Goal: Task Accomplishment & Management: Complete application form

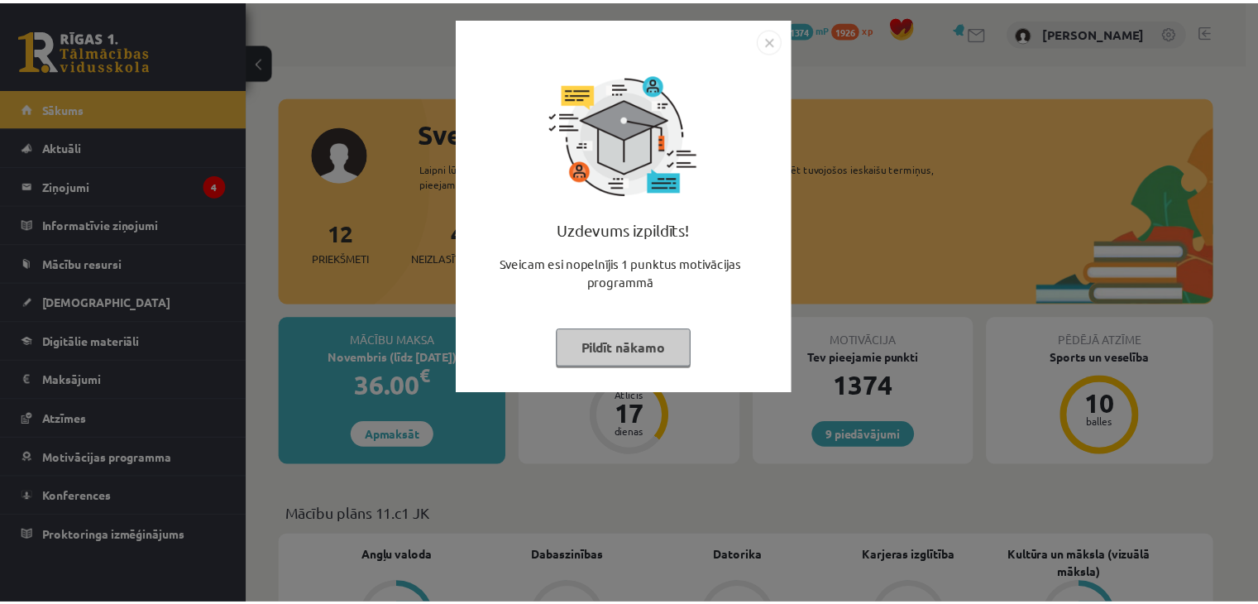
scroll to position [427, 0]
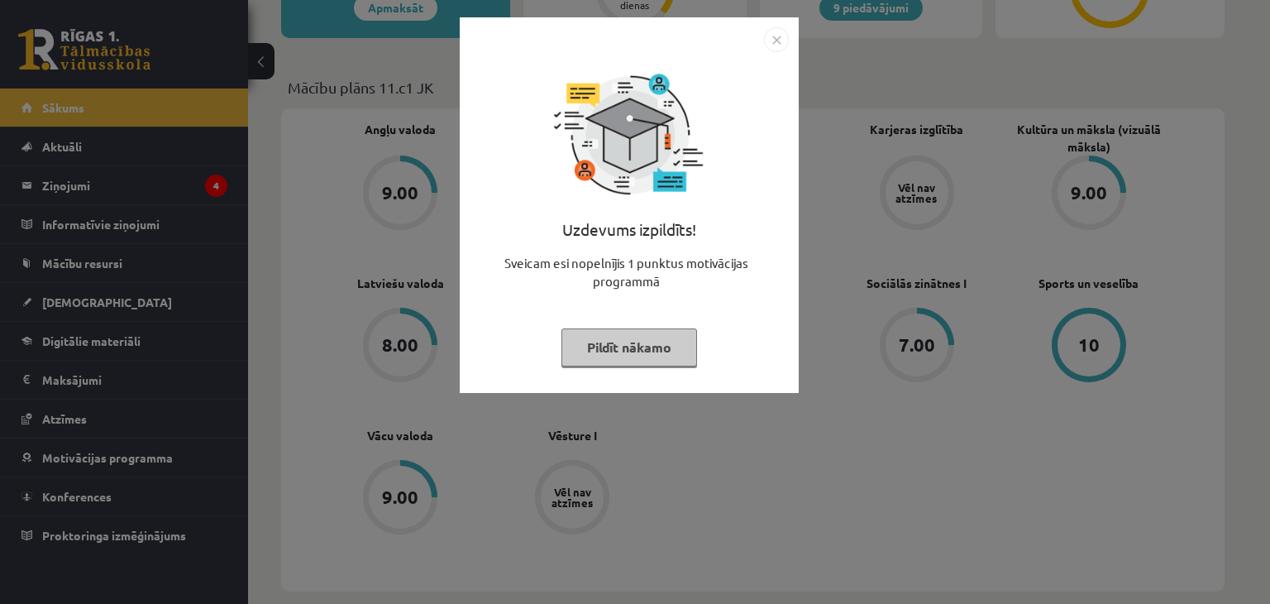
click at [781, 34] on img "Close" at bounding box center [776, 39] width 25 height 25
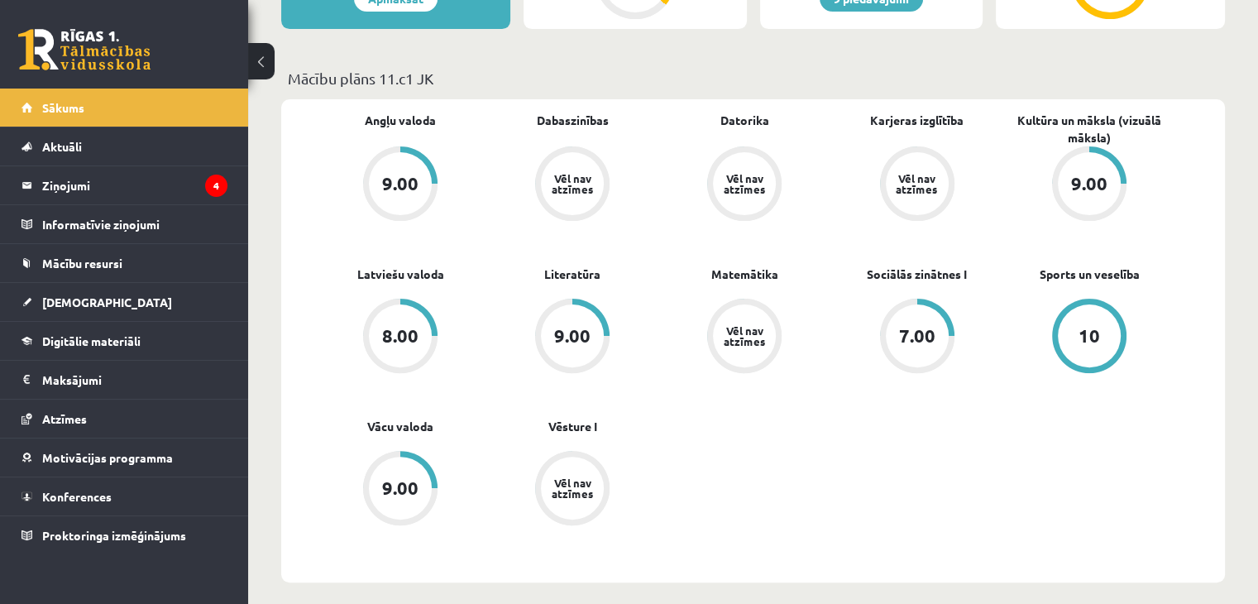
scroll to position [433, 0]
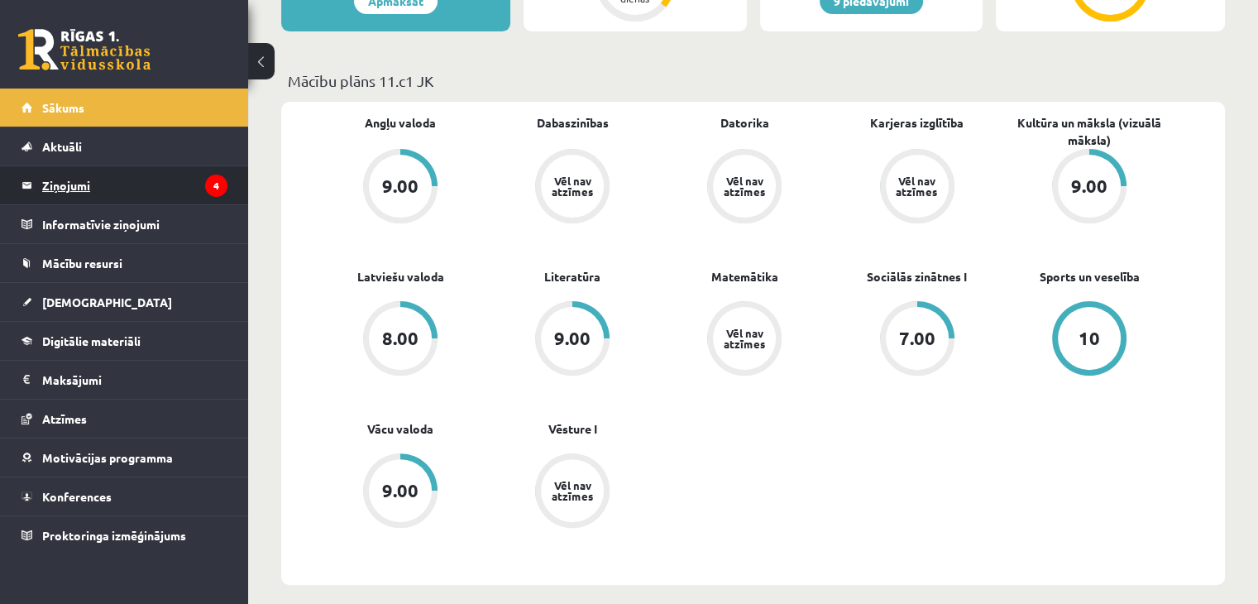
click at [175, 176] on legend "Ziņojumi 4" at bounding box center [134, 185] width 185 height 38
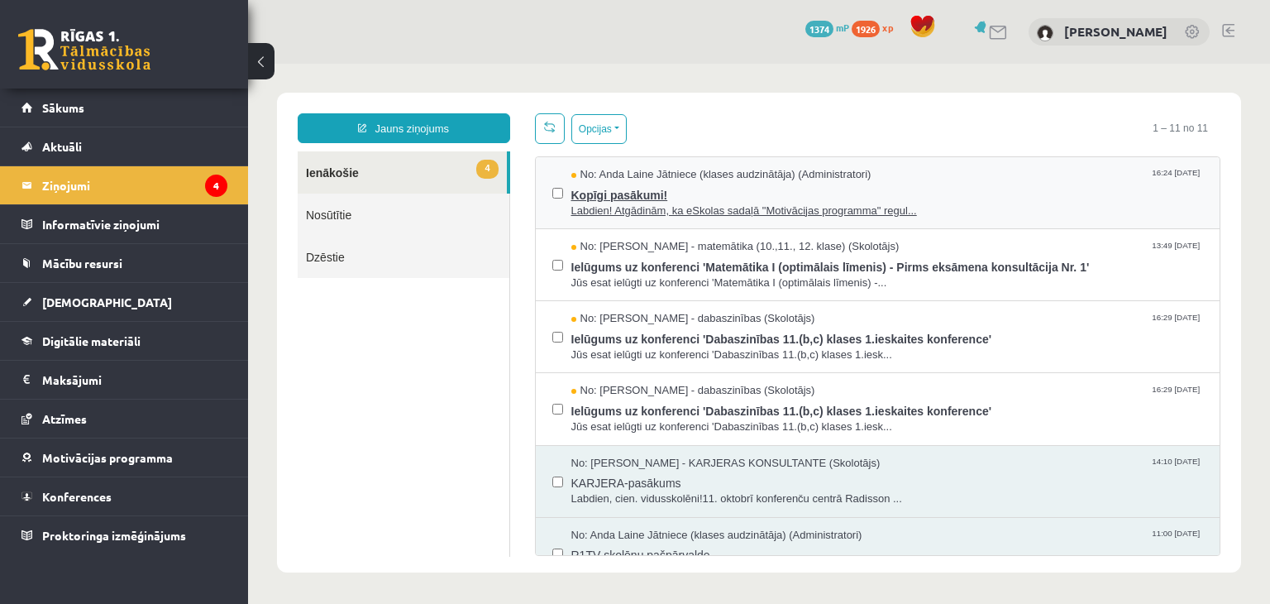
click at [726, 203] on span "Labdien! Atgādinām, ka eSkolas sadaļā "Motivācijas programma" regul..." at bounding box center [888, 211] width 633 height 16
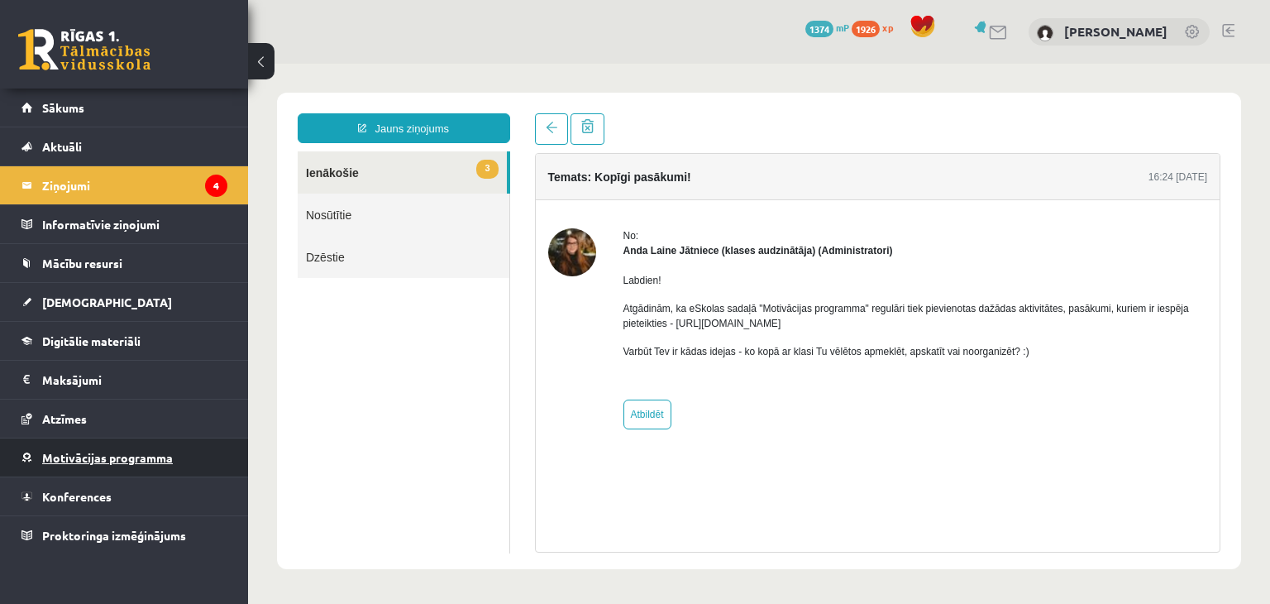
click at [112, 454] on span "Motivācijas programma" at bounding box center [107, 457] width 131 height 15
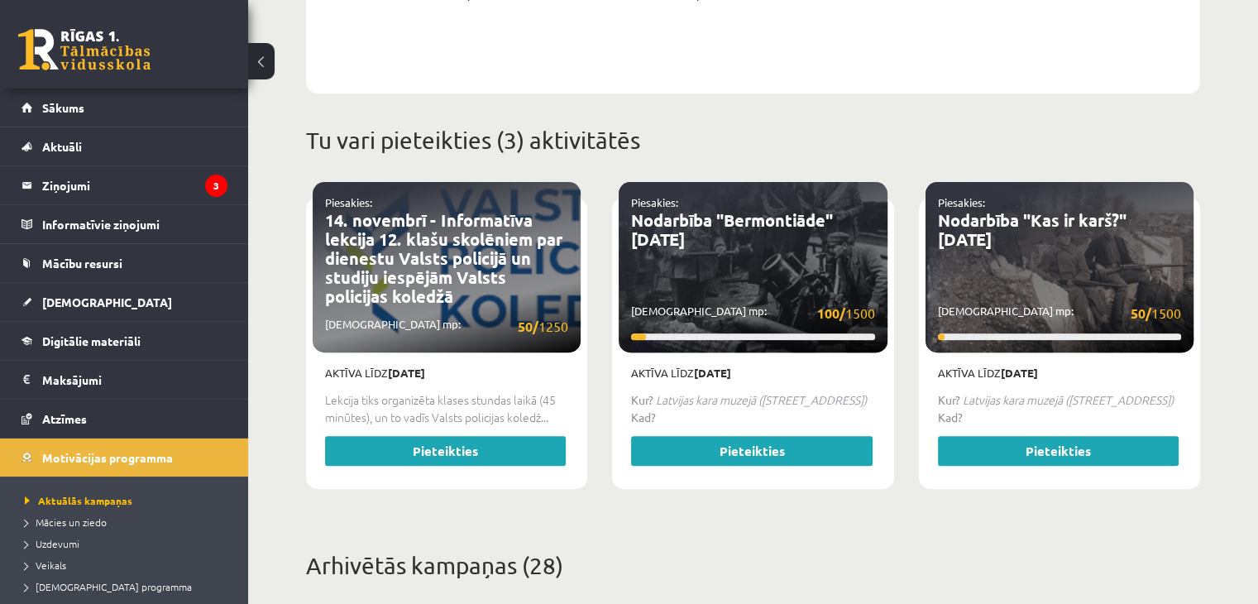
scroll to position [567, 0]
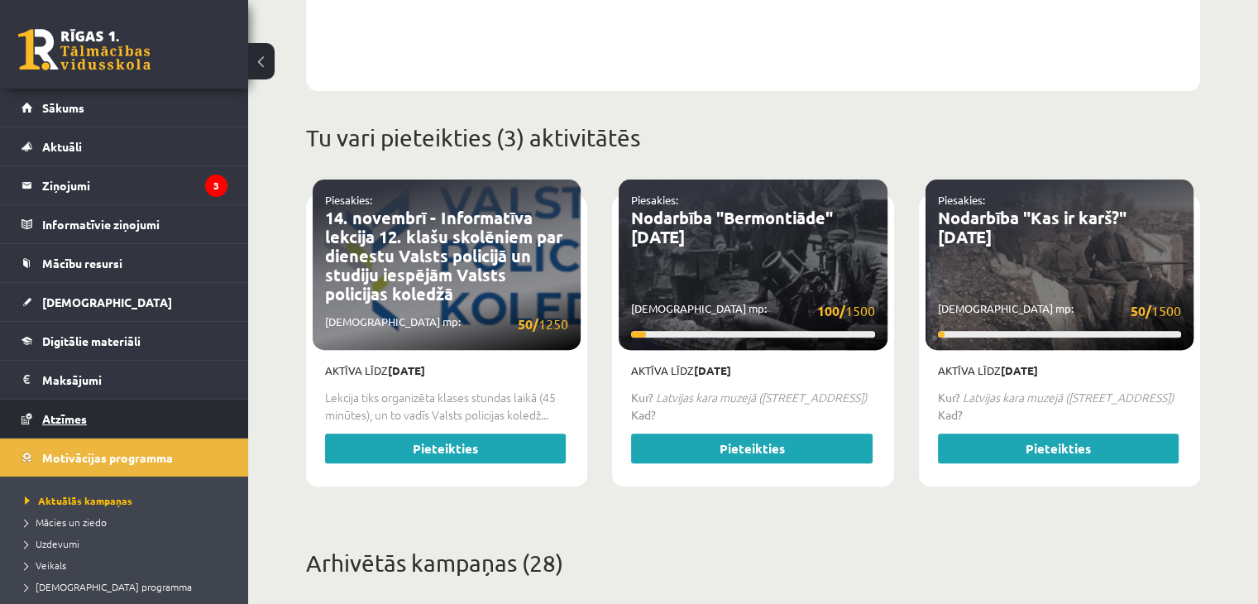
click at [102, 414] on link "Atzīmes" at bounding box center [125, 418] width 206 height 38
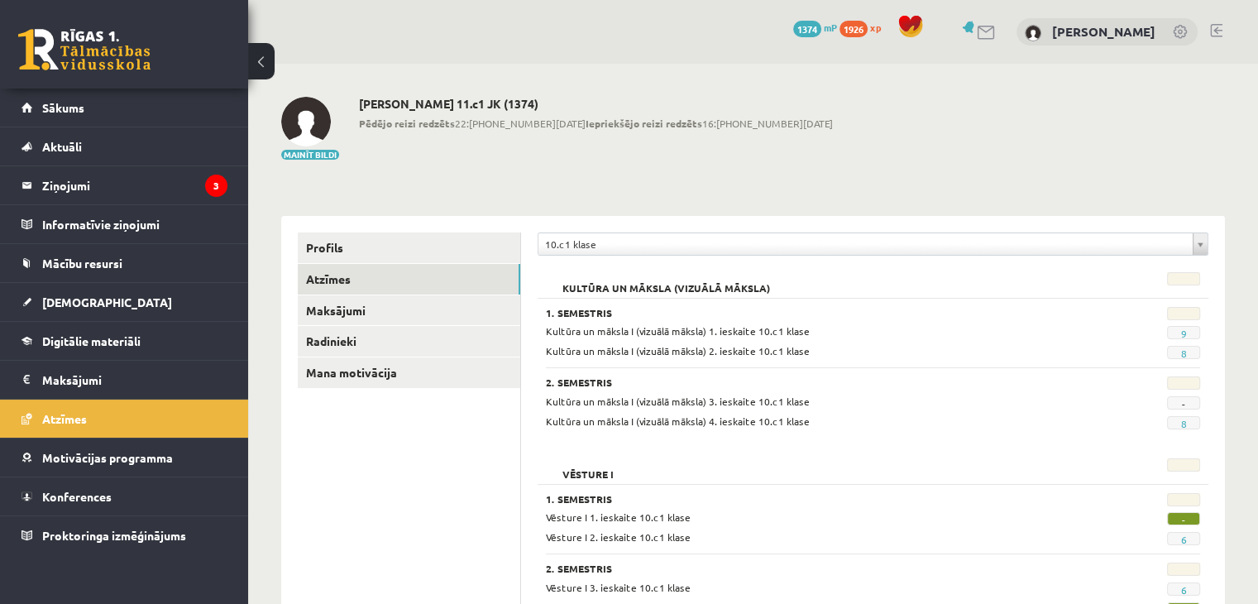
scroll to position [80, 0]
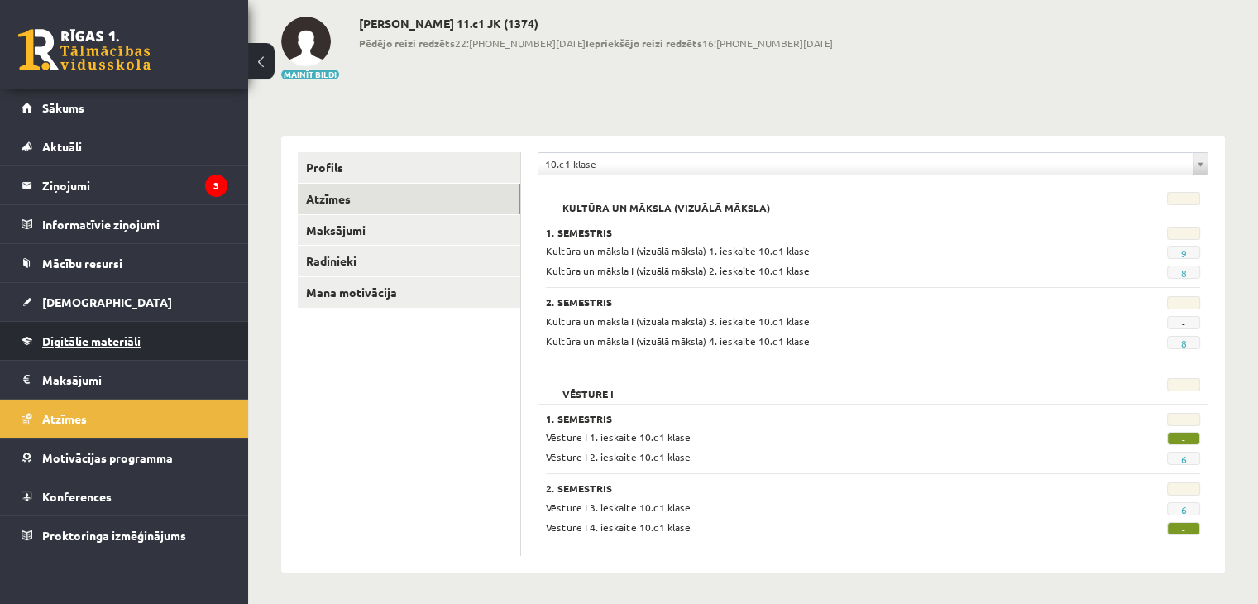
click at [88, 335] on span "Digitālie materiāli" at bounding box center [91, 340] width 98 height 15
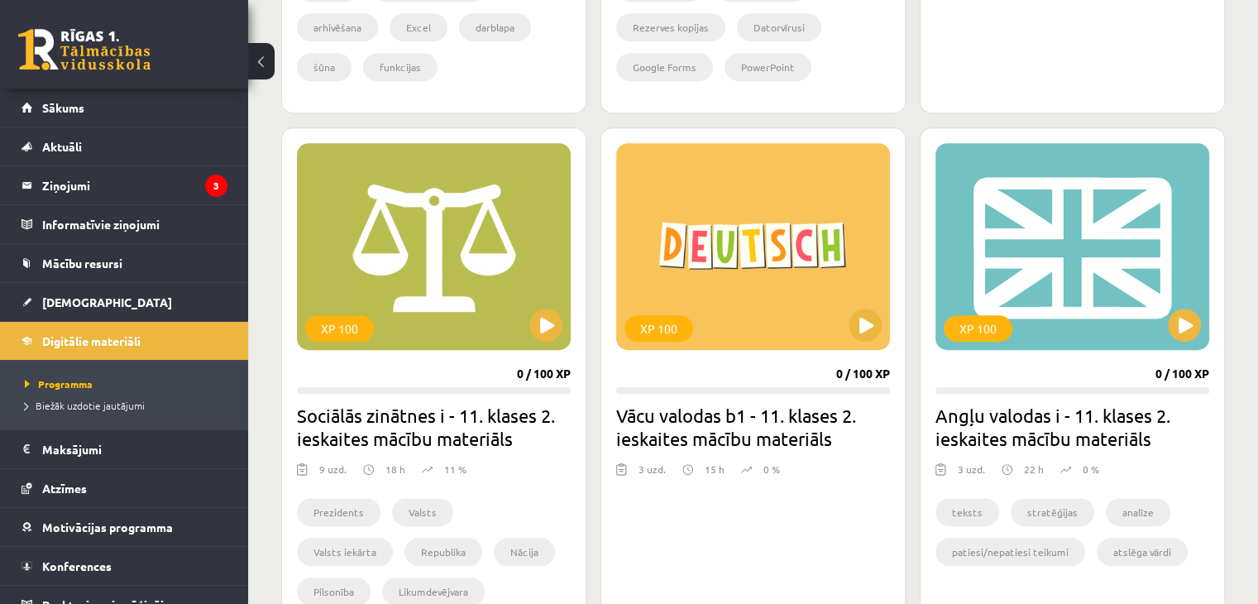
scroll to position [883, 0]
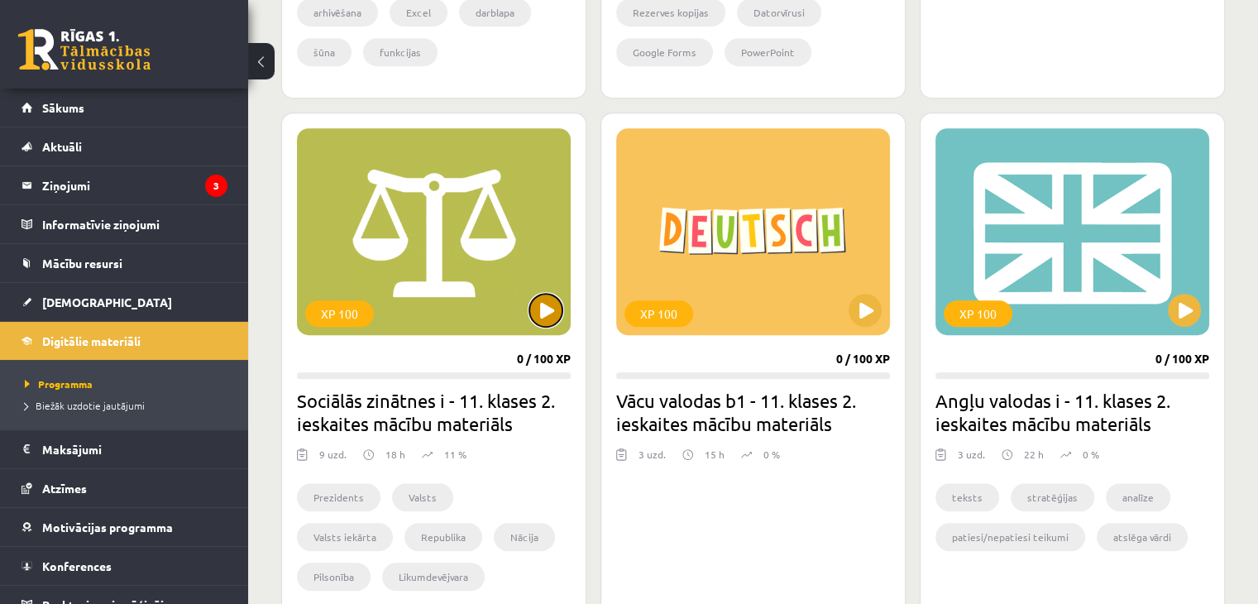
click at [536, 307] on button at bounding box center [545, 310] width 33 height 33
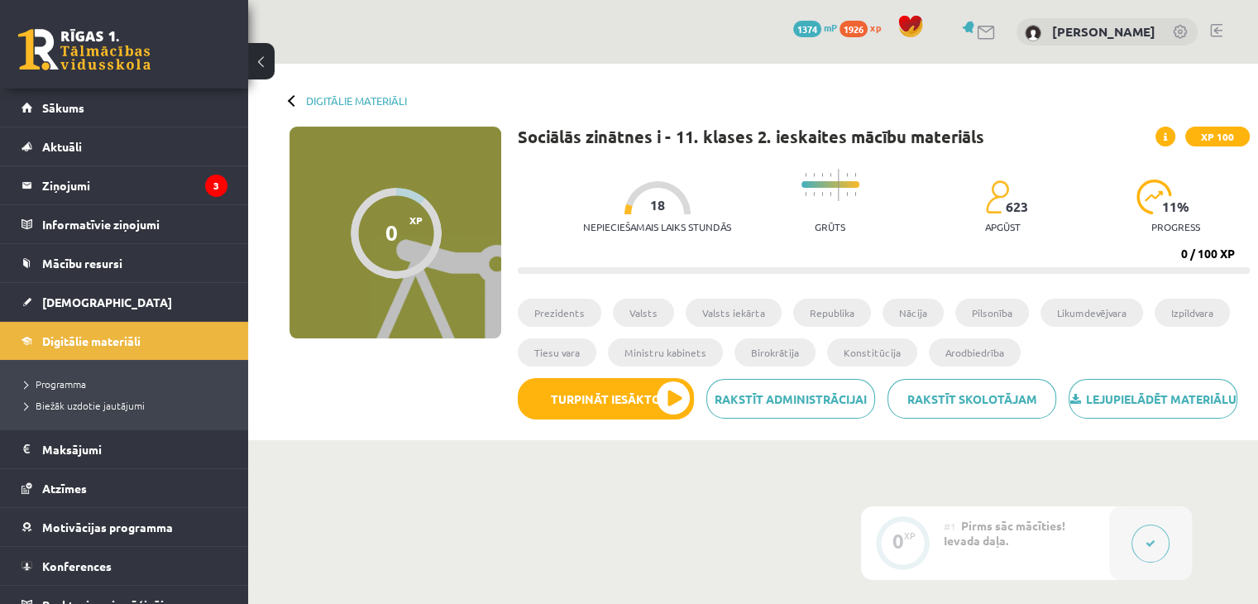
click at [261, 58] on button at bounding box center [261, 61] width 26 height 36
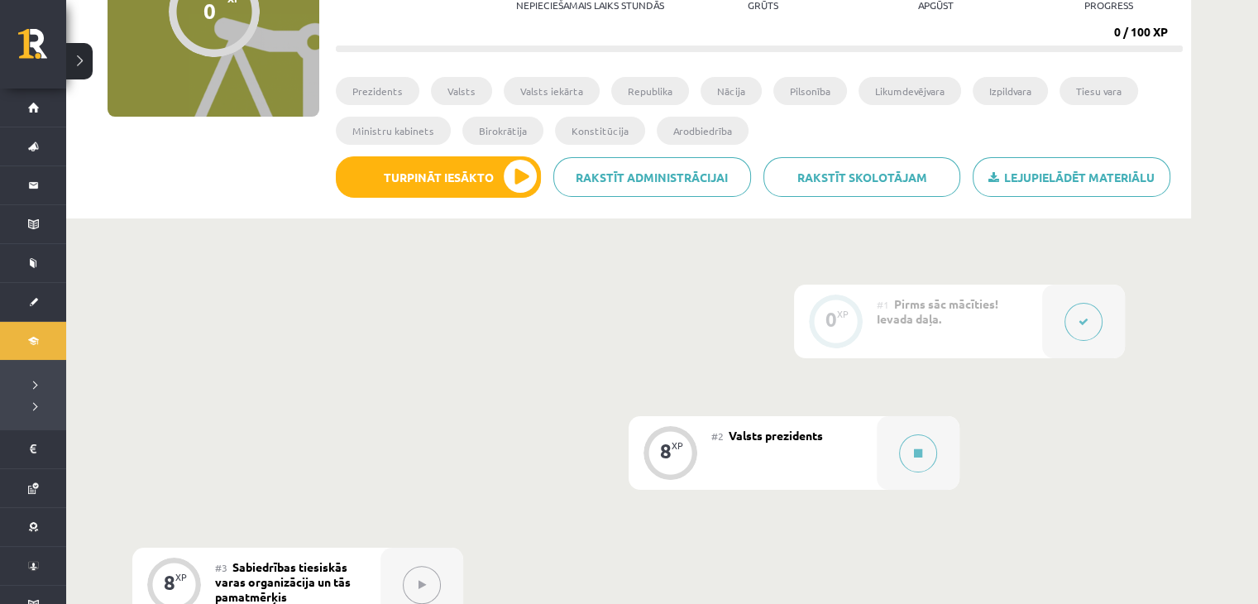
scroll to position [202, 0]
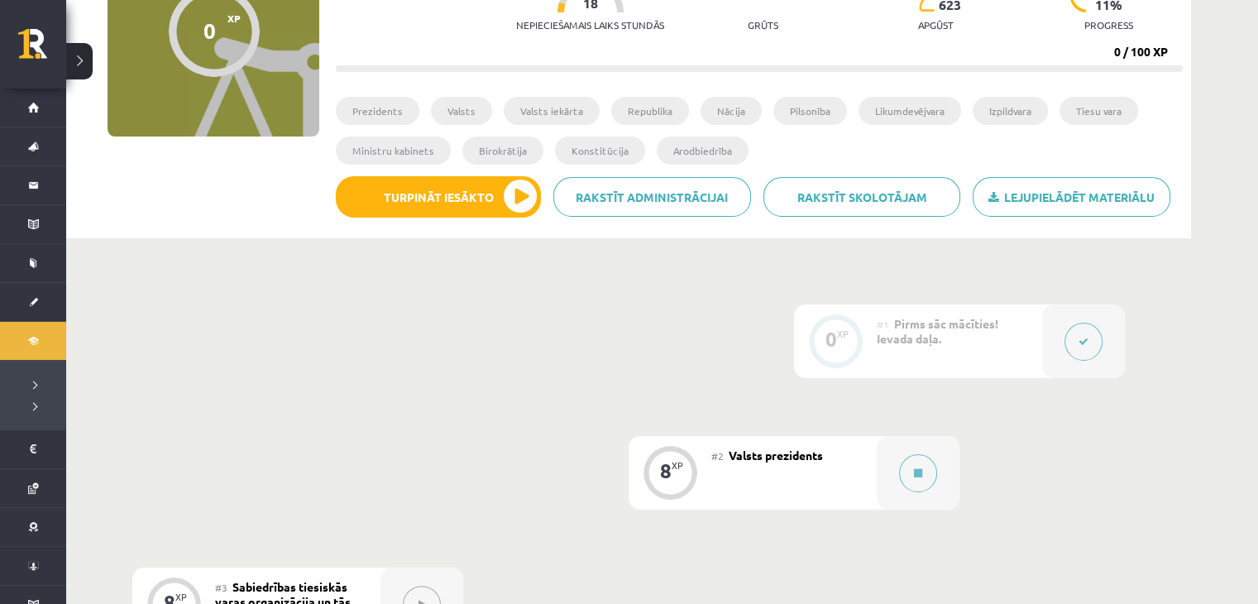
click at [79, 54] on button at bounding box center [79, 61] width 26 height 36
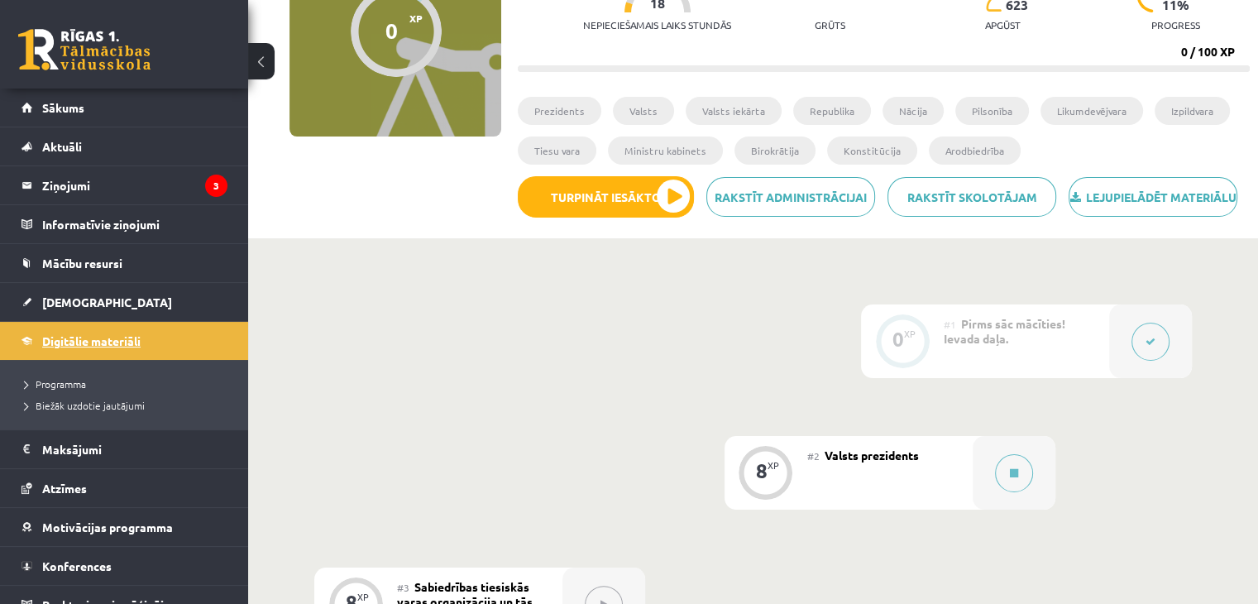
click at [120, 328] on link "Digitālie materiāli" at bounding box center [125, 341] width 206 height 38
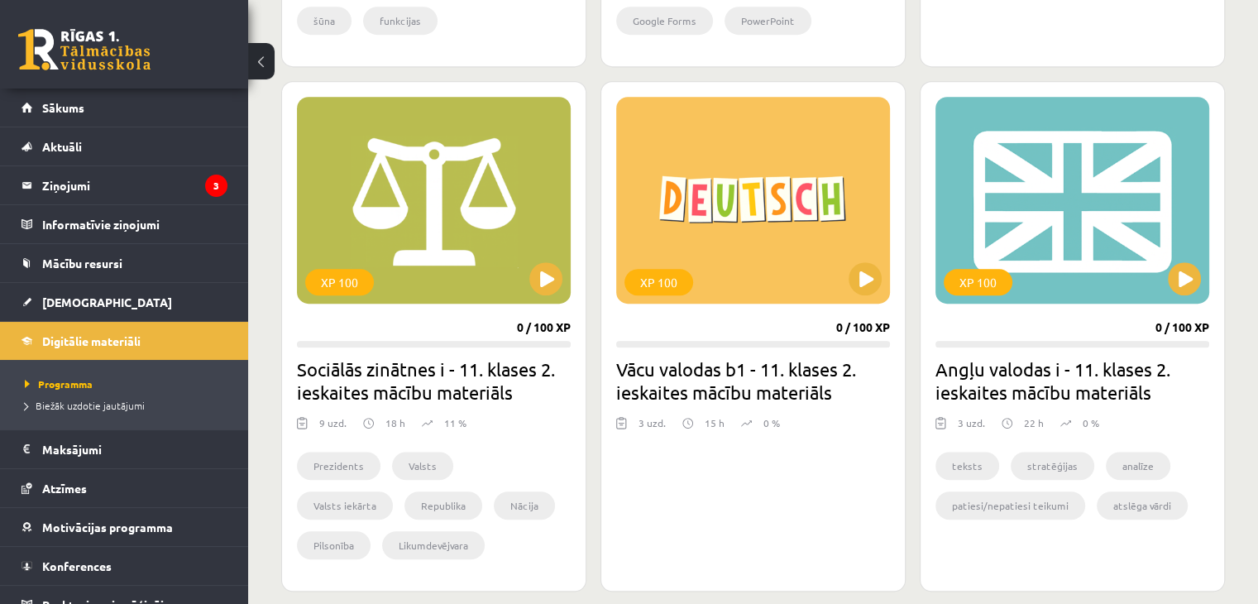
scroll to position [918, 0]
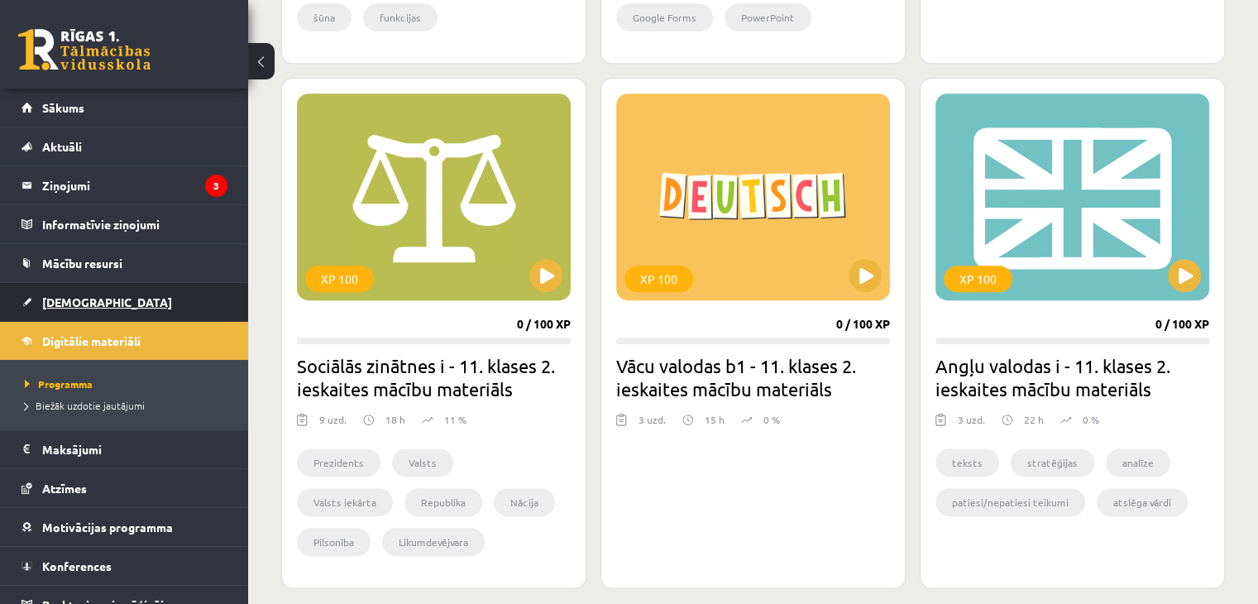
click at [177, 285] on link "[DEMOGRAPHIC_DATA]" at bounding box center [125, 302] width 206 height 38
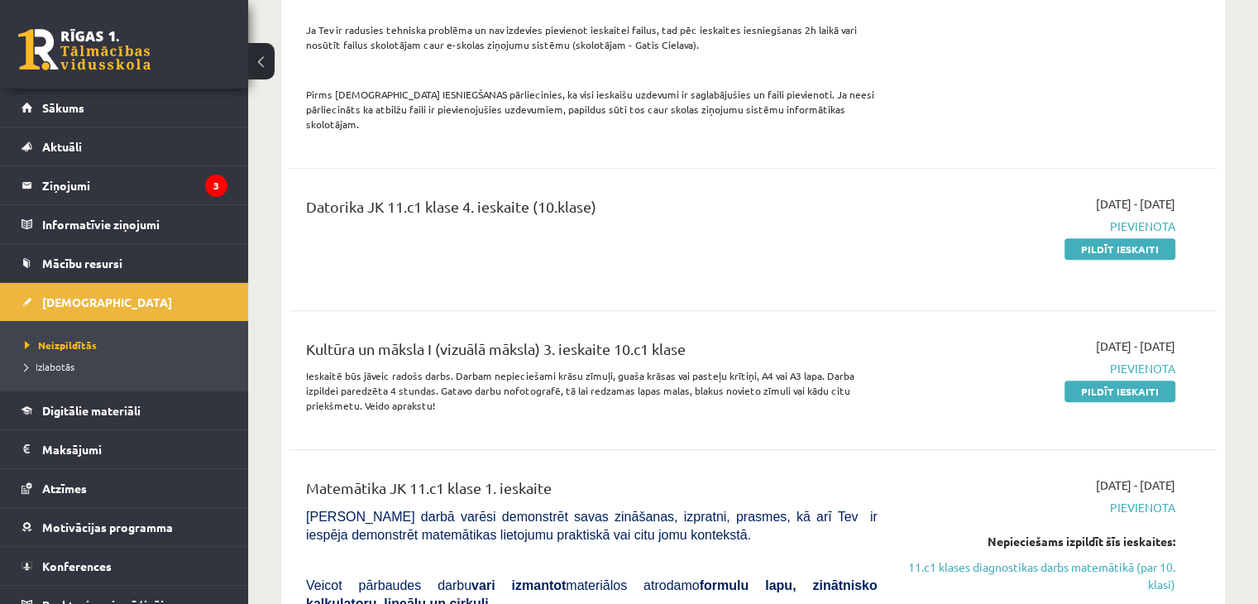
scroll to position [1641, 0]
click at [1112, 238] on link "Pildīt ieskaiti" at bounding box center [1119, 249] width 111 height 22
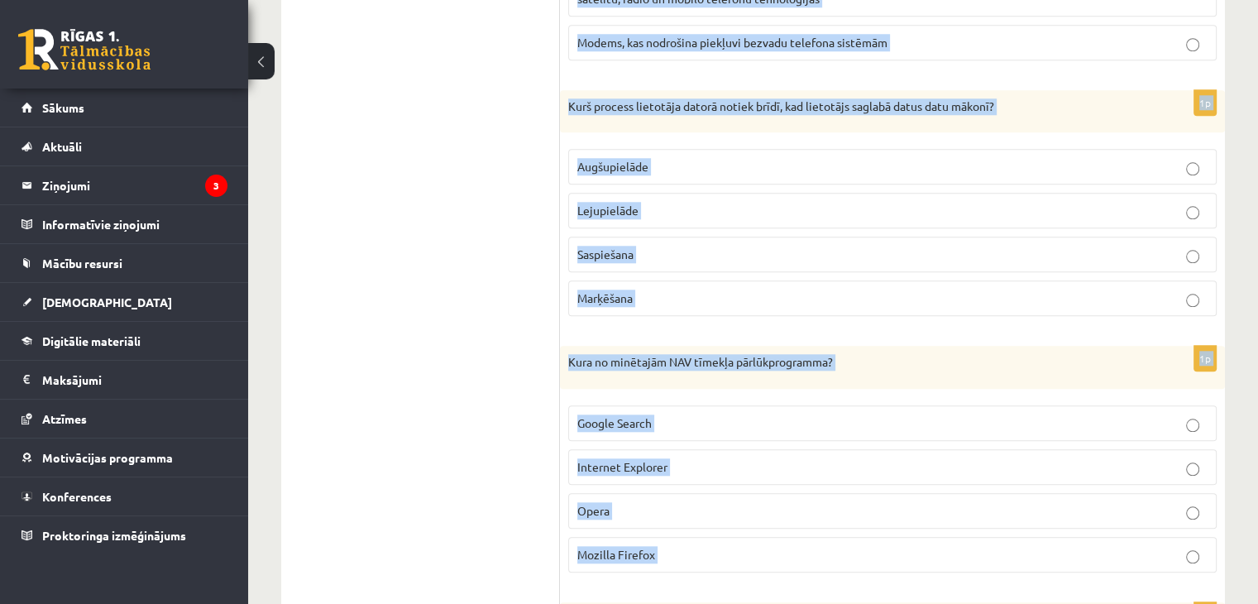
scroll to position [1622, 0]
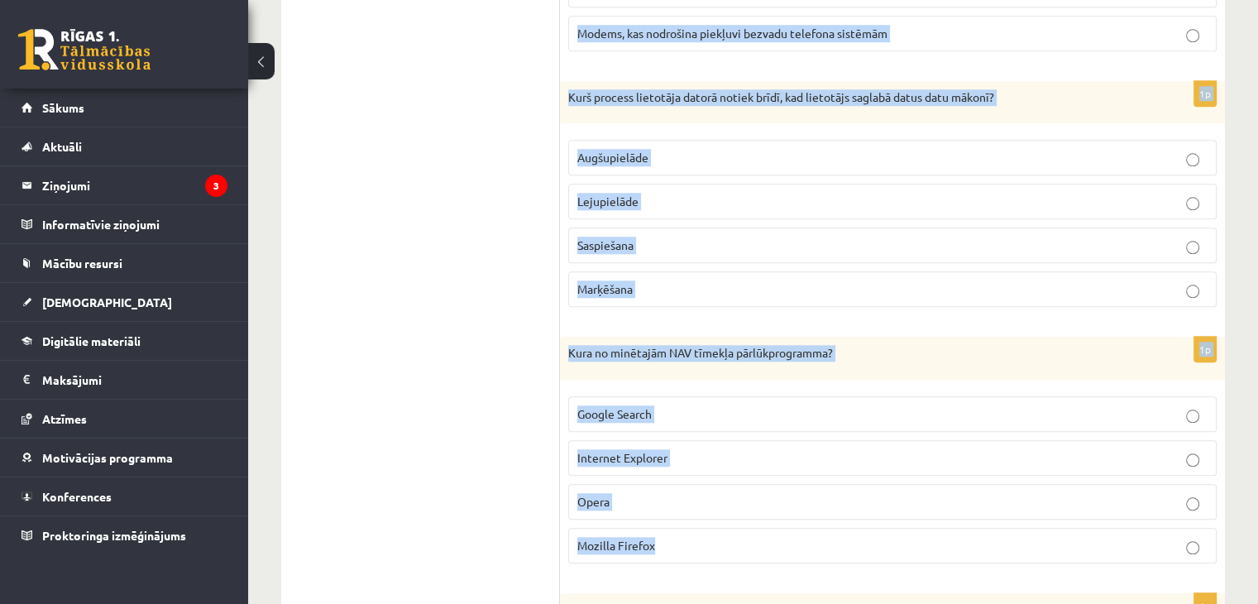
drag, startPoint x: 569, startPoint y: 223, endPoint x: 815, endPoint y: 535, distance: 396.9
copy form "Lorem ip dolorsitam c-adipi elitsed do eiusmodte, inc utlab etdolore magnaaliqu…"
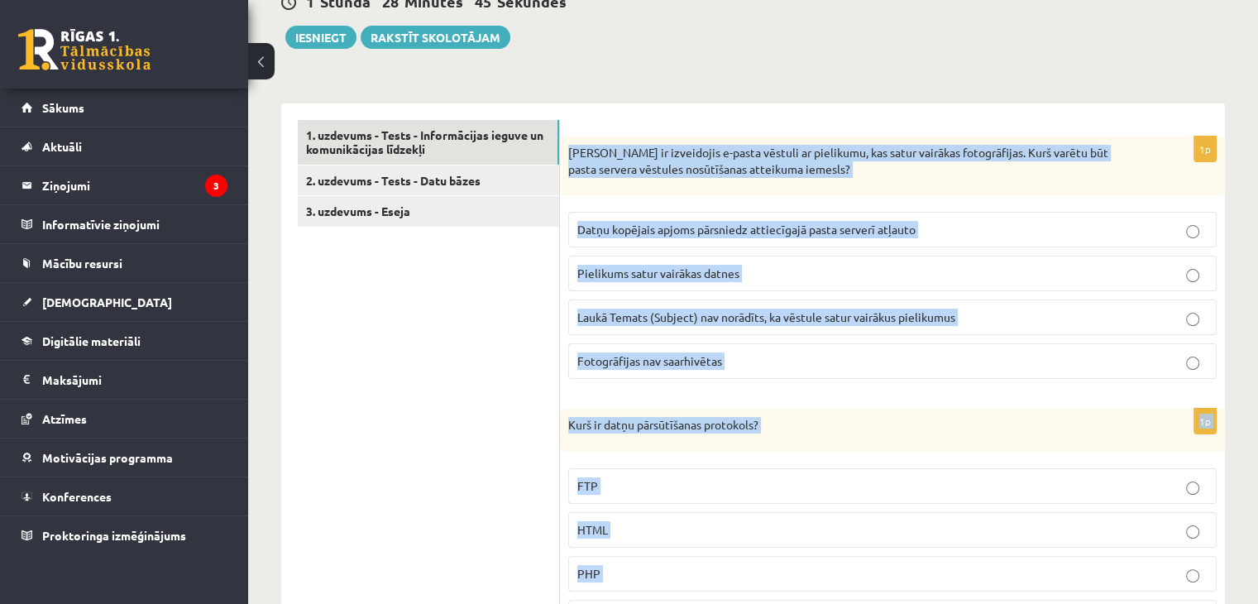
scroll to position [235, 0]
click at [757, 221] on p "Datņu kopējais apjoms pārsniedz attiecīgajā pasta serverī atļauto" at bounding box center [892, 229] width 630 height 17
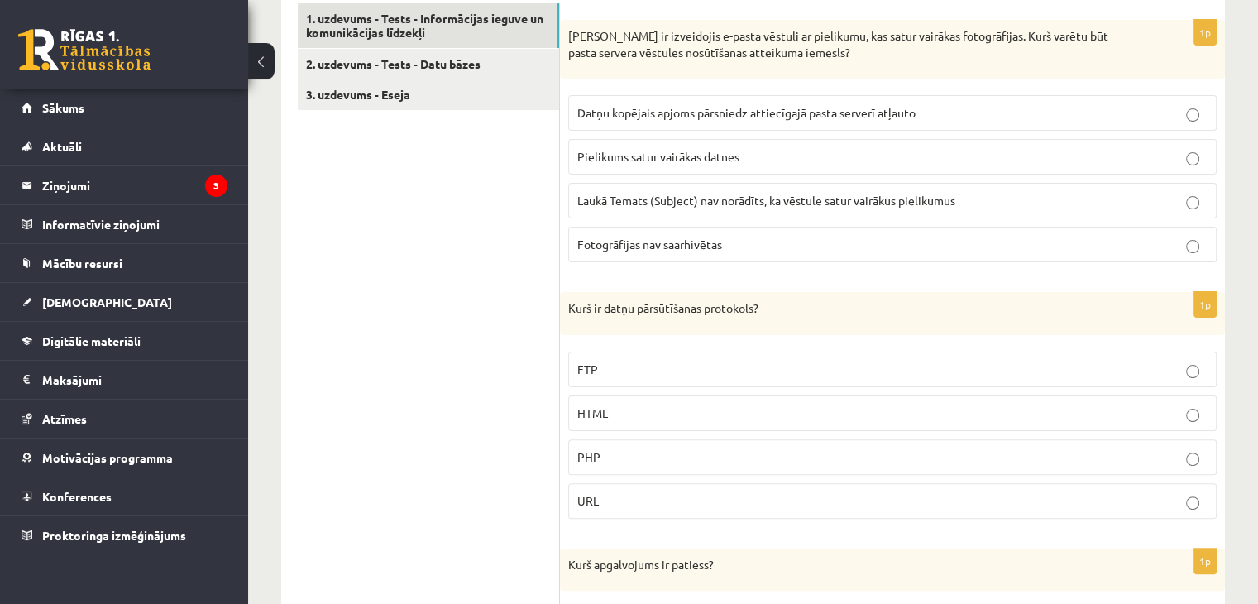
scroll to position [397, 0]
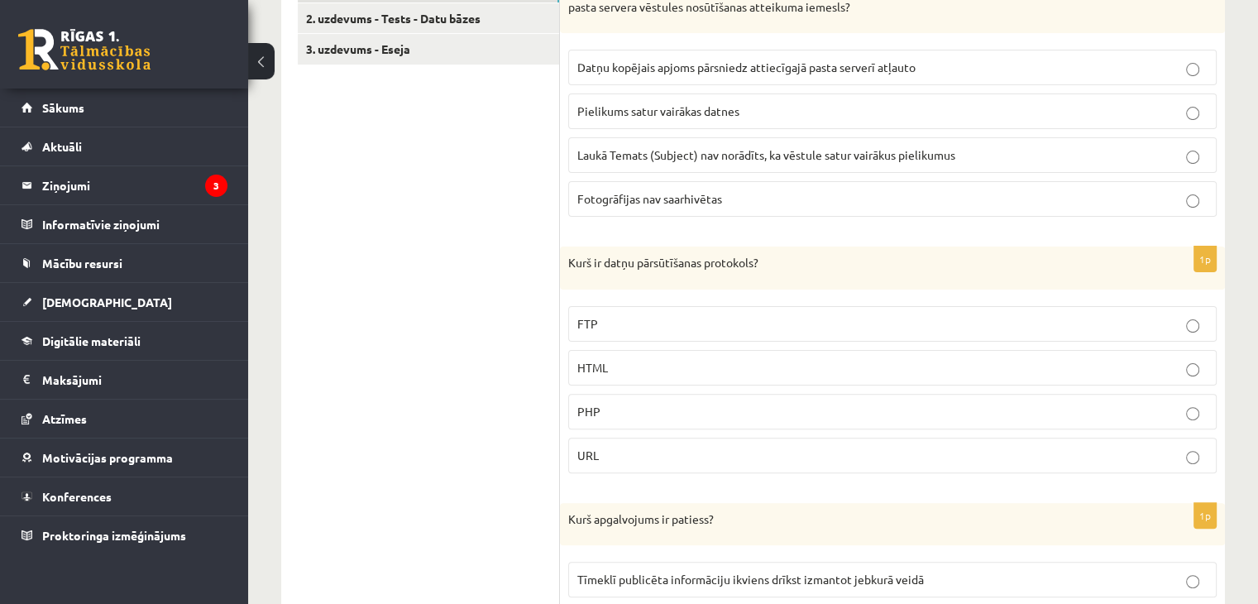
click at [708, 318] on p "FTP" at bounding box center [892, 323] width 630 height 17
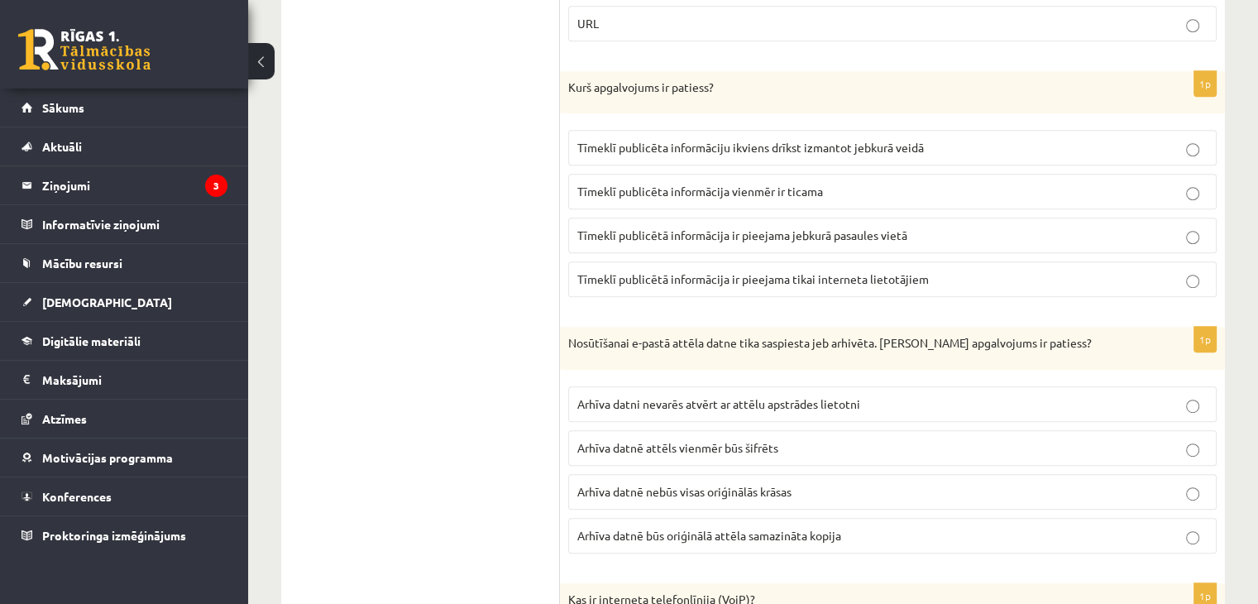
scroll to position [830, 0]
click at [881, 232] on span "Tīmeklī publicētā informācija ir pieejama jebkurā pasaules vietā" at bounding box center [742, 233] width 330 height 15
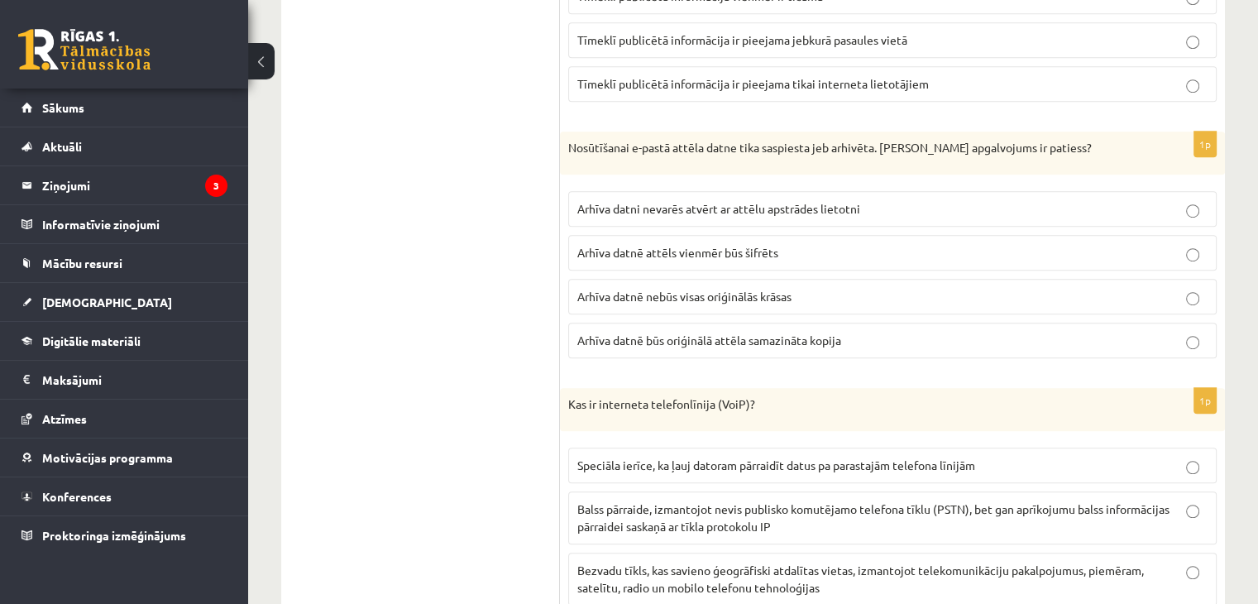
scroll to position [1026, 0]
click at [721, 203] on span "Arhīva datni nevarēs atvērt ar attēlu apstrādes lietotni" at bounding box center [718, 206] width 283 height 15
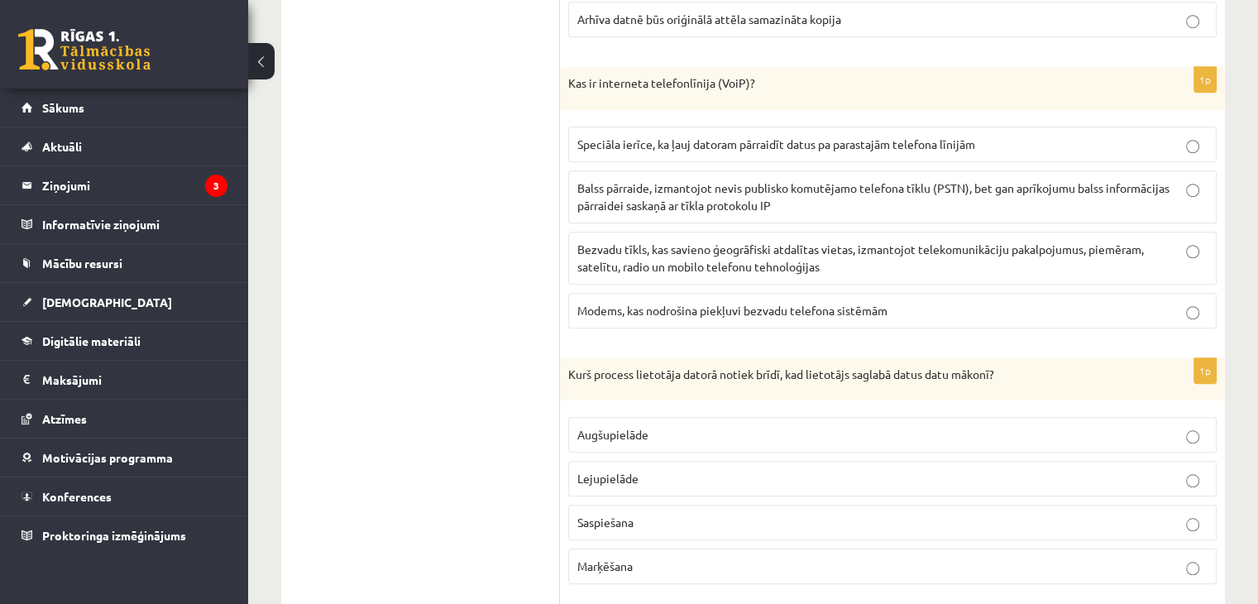
scroll to position [1346, 0]
click at [639, 189] on p "Balss pārraide, izmantojot nevis publisko komutējamo telefona tīklu (PSTN), bet…" at bounding box center [892, 195] width 630 height 35
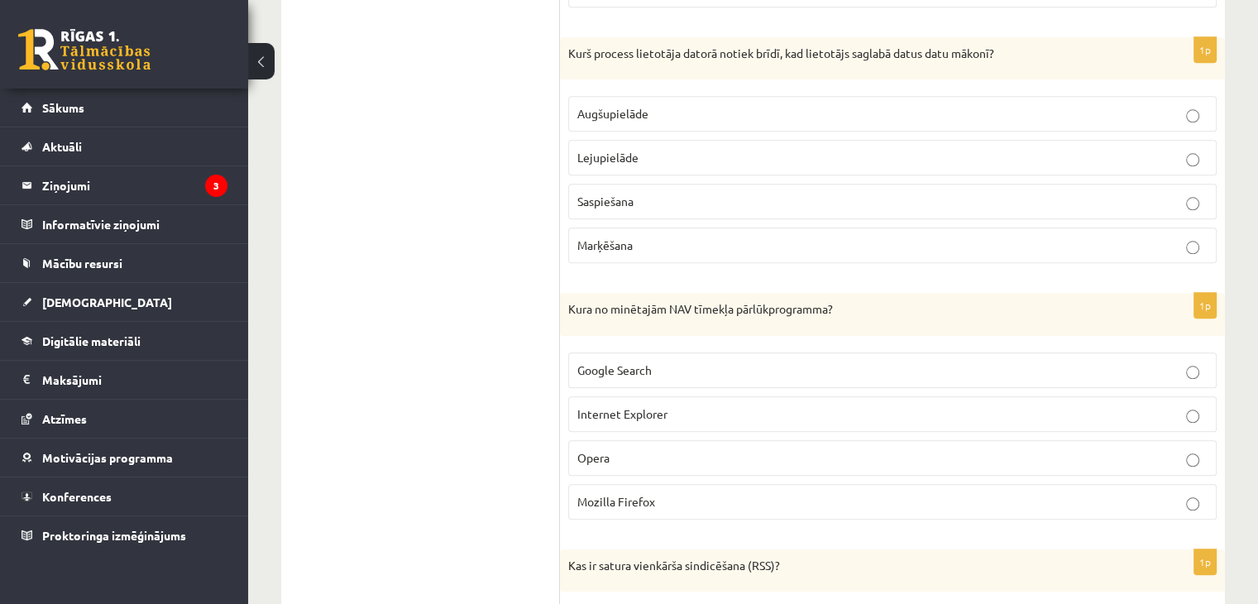
scroll to position [1667, 0]
click at [668, 103] on p "Augšupielāde" at bounding box center [892, 111] width 630 height 17
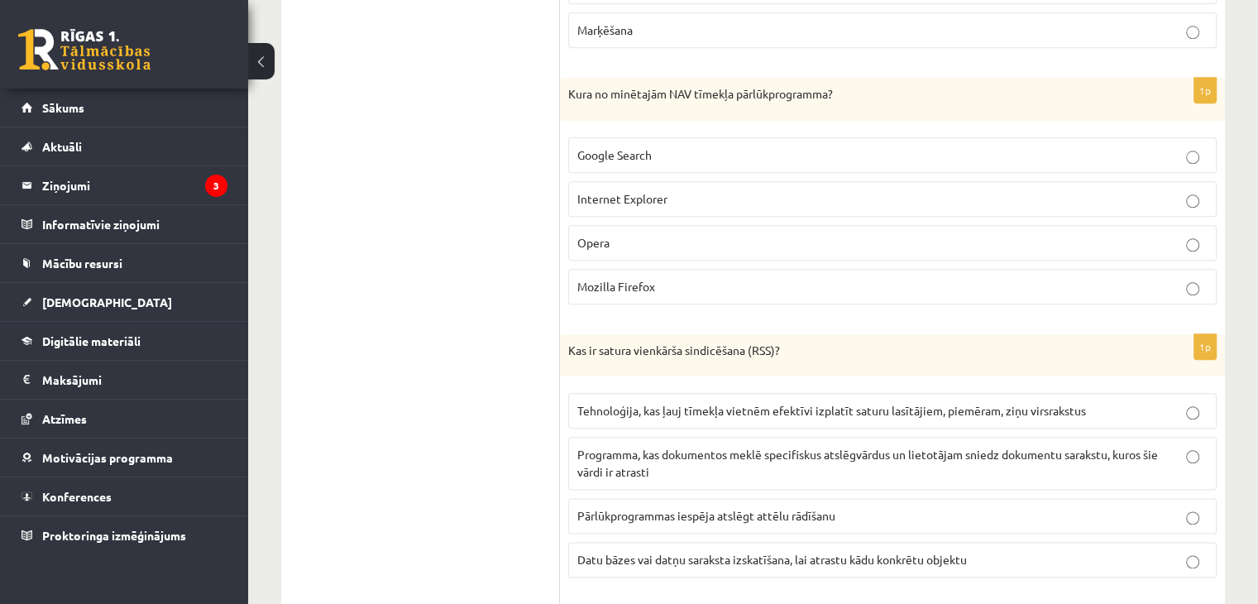
scroll to position [1882, 0]
click at [658, 146] on p "Google Search" at bounding box center [892, 153] width 630 height 17
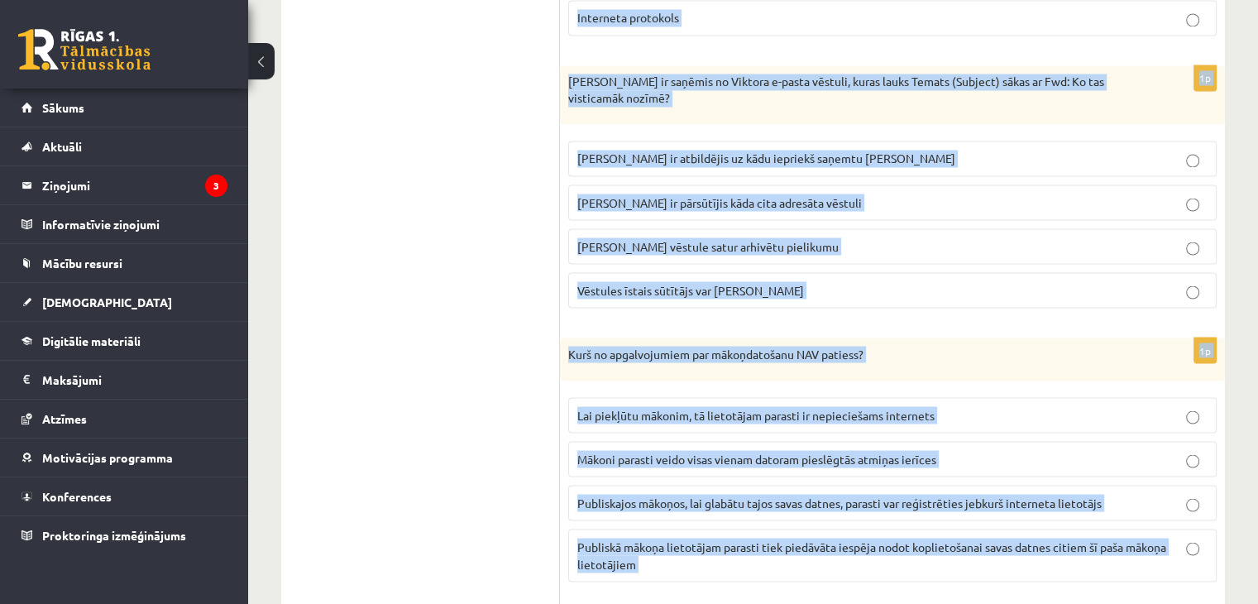
scroll to position [2953, 0]
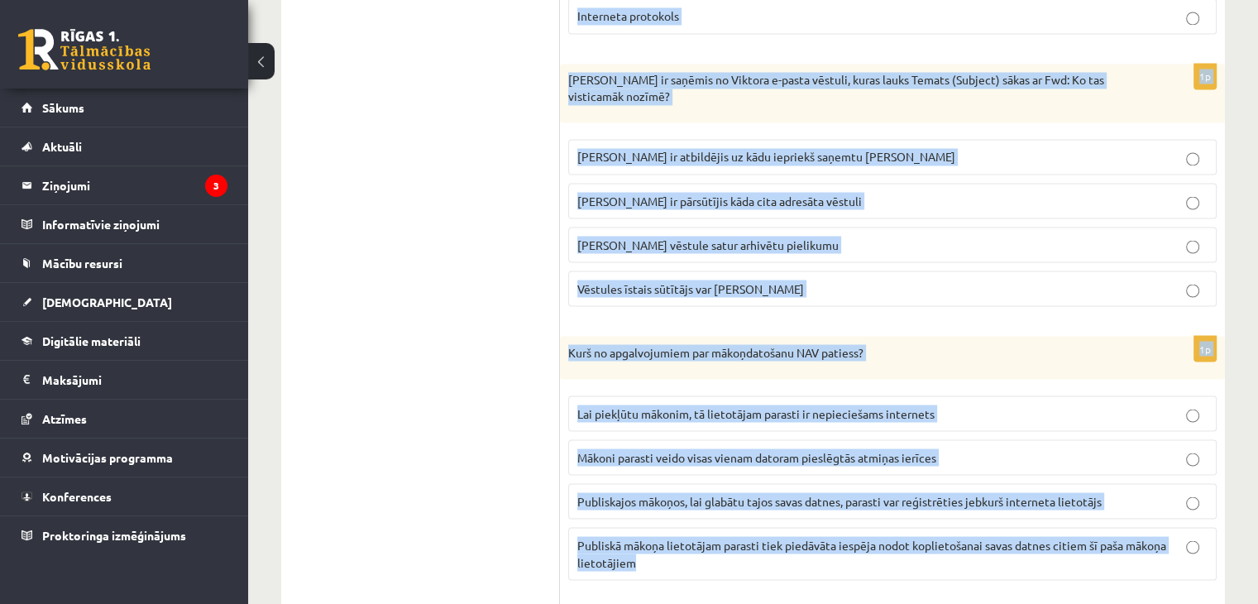
drag, startPoint x: 570, startPoint y: 262, endPoint x: 903, endPoint y: 558, distance: 445.8
click at [903, 558] on form "1p [PERSON_NAME] ir izveidojis e-pasta vēstuli ar pielikumu, kas satur vairākas…" at bounding box center [892, 309] width 632 height 5815
copy form "Lor ip dolors ametconse adipiscinge (SED)? Doeiusmodte, inc utla etdolor magnaa…"
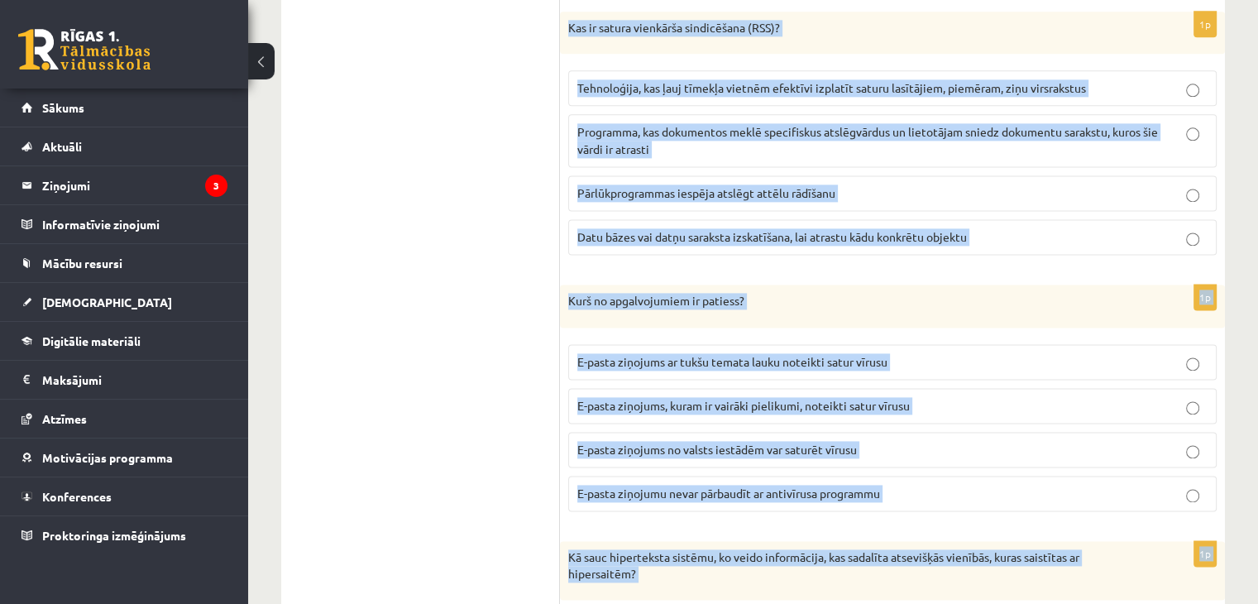
scroll to position [2193, 0]
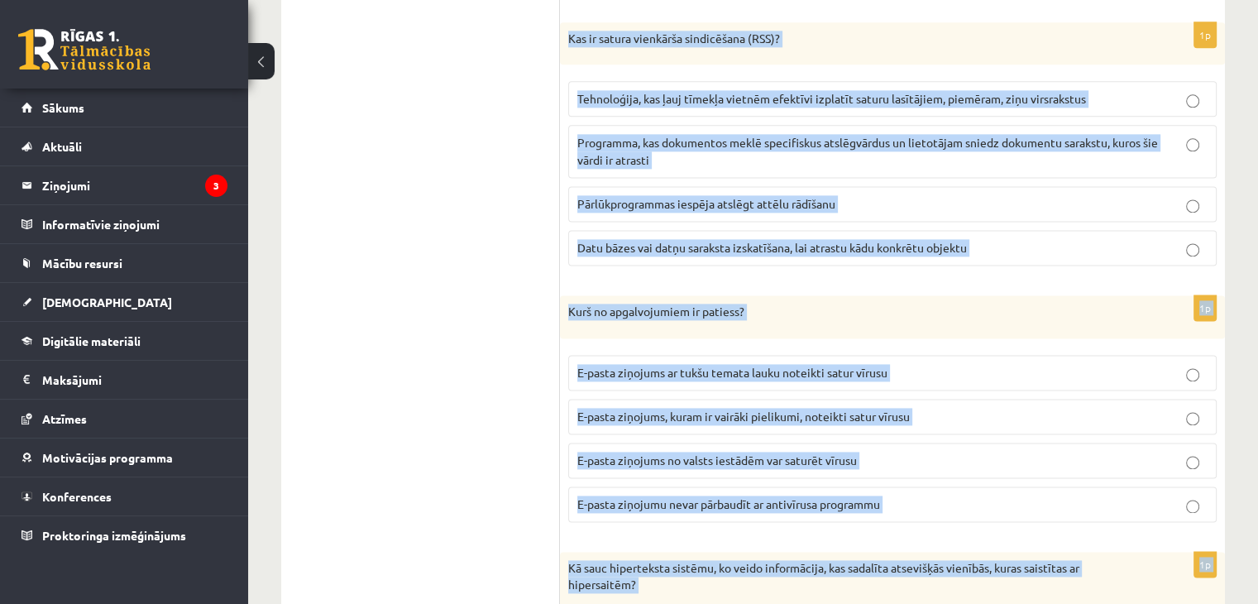
click at [626, 91] on span "Tehnoloģija, kas ļauj tīmekļa vietnēm efektīvi izplatīt saturu lasītājiem, piem…" at bounding box center [831, 98] width 509 height 15
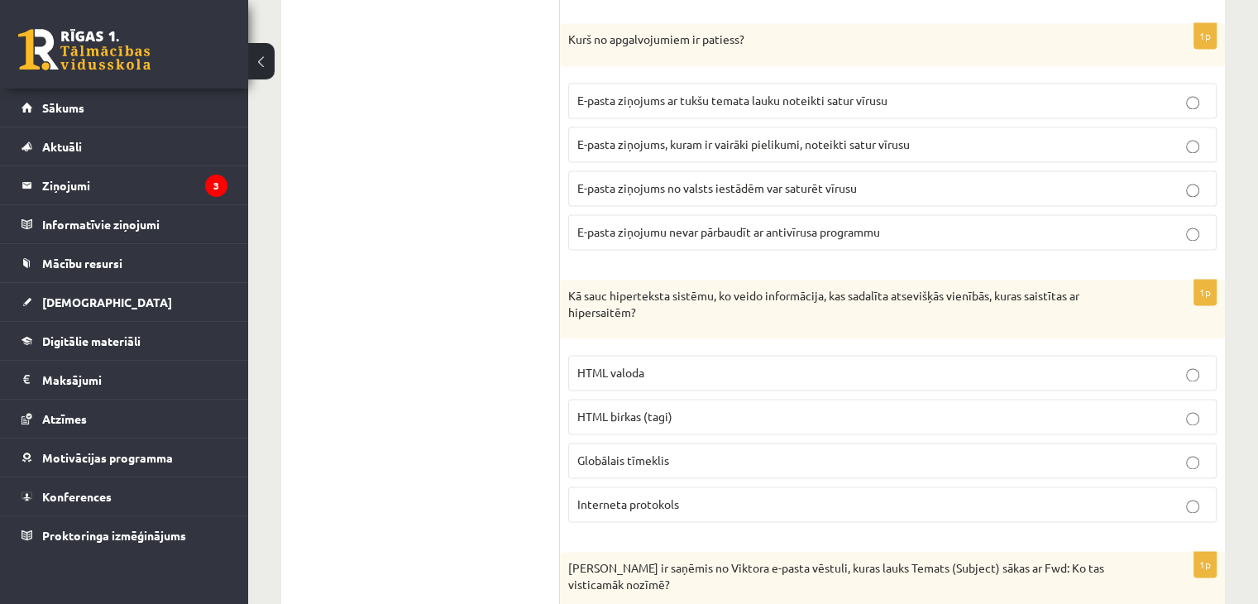
scroll to position [2466, 0]
click at [867, 178] on p "E-pasta ziņojums no valsts iestādēm var saturēt vīrusu" at bounding box center [892, 186] width 630 height 17
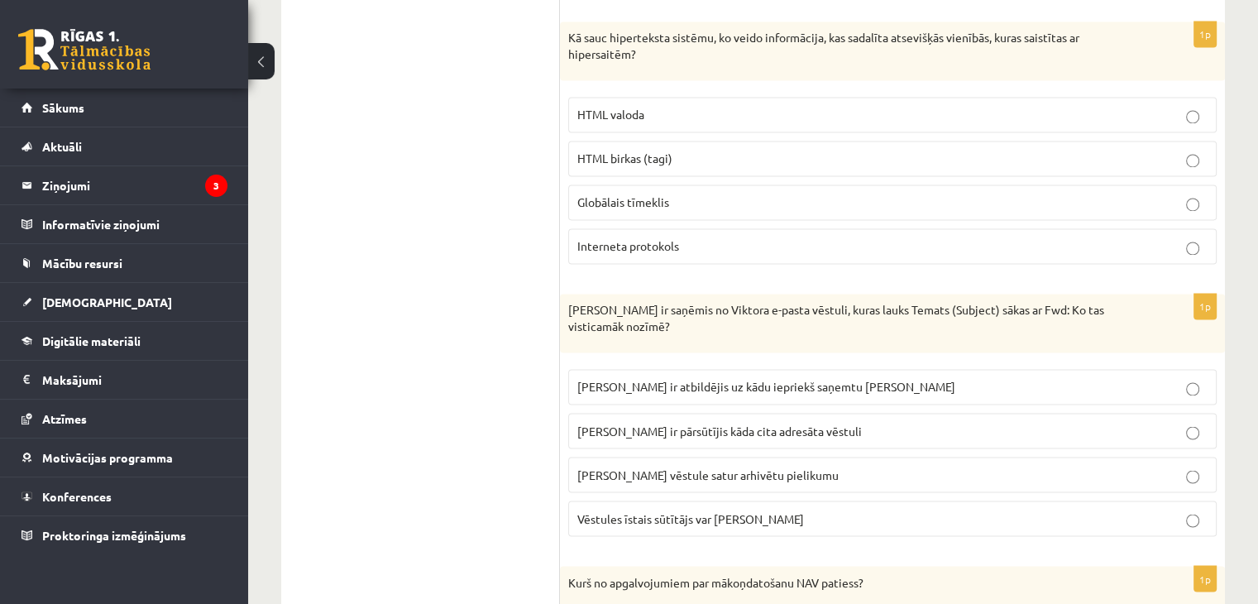
scroll to position [2741, 0]
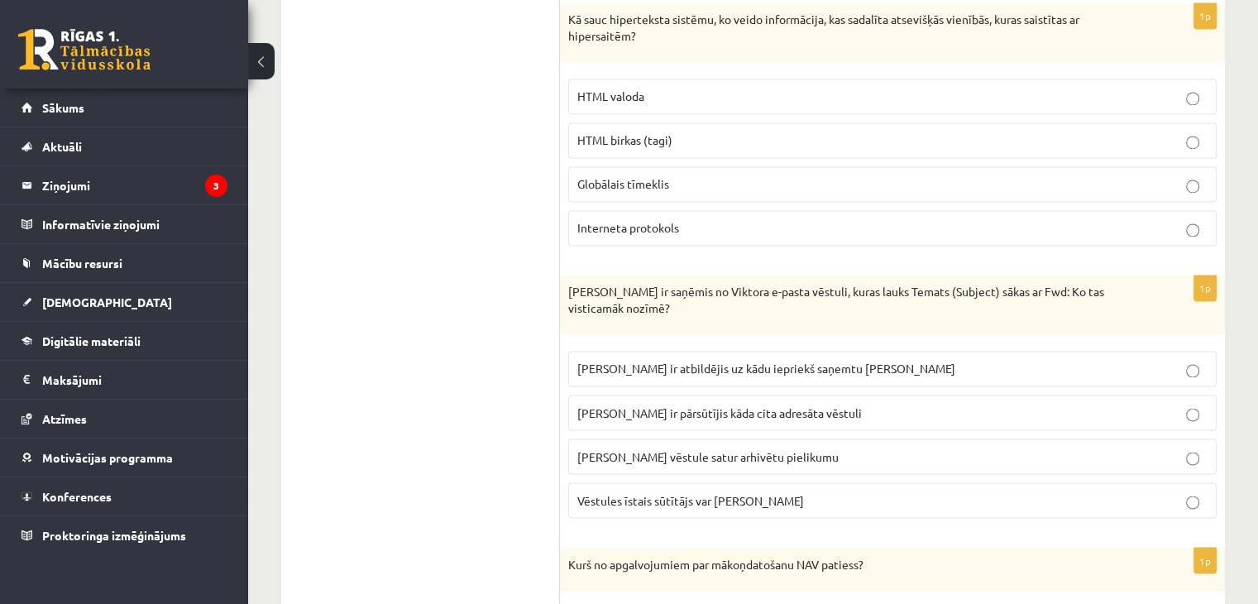
click at [659, 176] on span "Globālais tīmeklis" at bounding box center [623, 183] width 92 height 15
click at [683, 395] on label "[PERSON_NAME] ir pārsūtījis kāda cita adresāta vēstuli" at bounding box center [892, 413] width 648 height 36
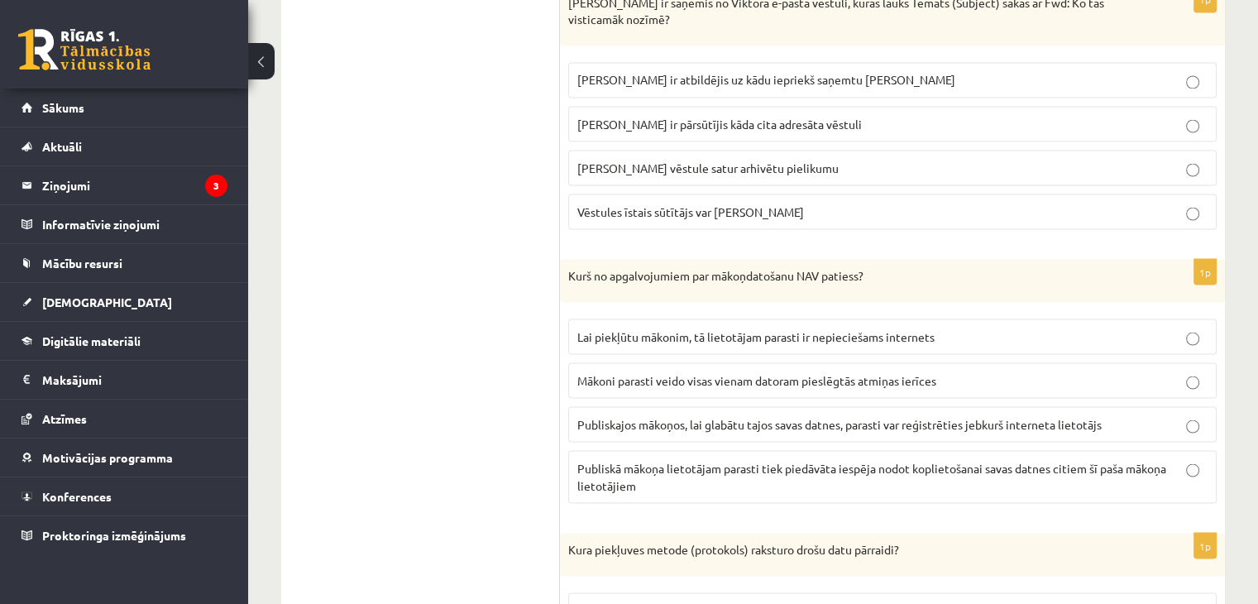
scroll to position [3029, 0]
click at [717, 373] on span "Mākoni parasti veido visas vienam datoram pieslēgtās atmiņas ierīces" at bounding box center [756, 380] width 359 height 15
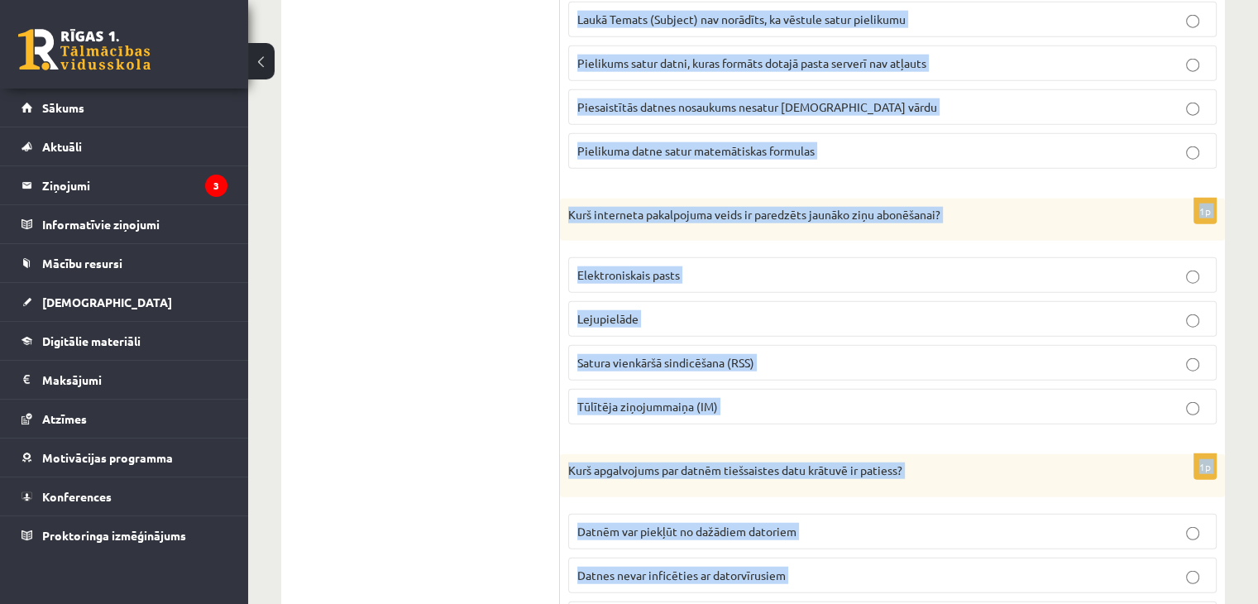
scroll to position [4605, 0]
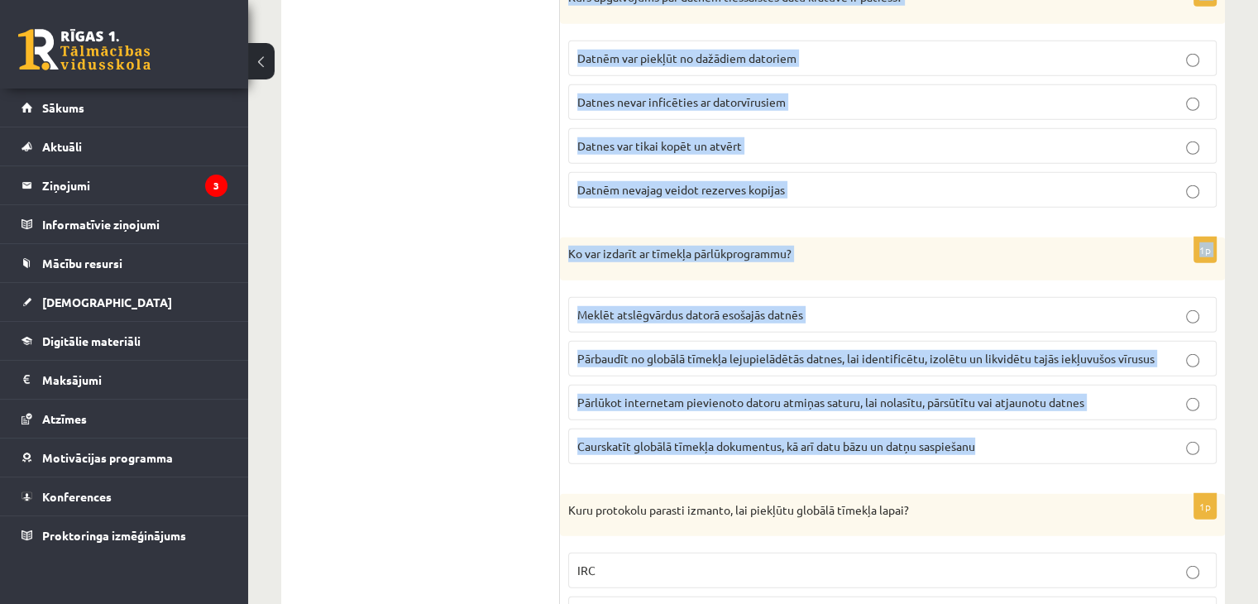
drag, startPoint x: 568, startPoint y: 312, endPoint x: 987, endPoint y: 414, distance: 430.9
copy form "Lore ipsumdolo sitame (consectet) adipisci elits doei temporin? UTL ETDOL MAGNA…"
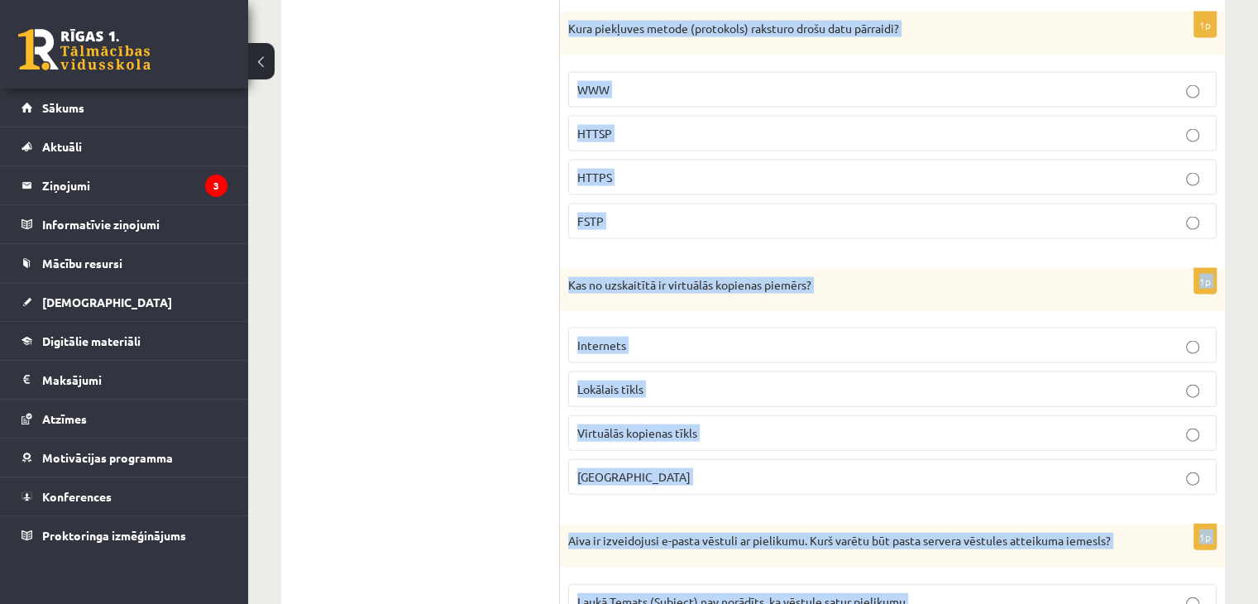
scroll to position [3550, 0]
click at [624, 169] on p "HTTPS" at bounding box center [892, 177] width 630 height 17
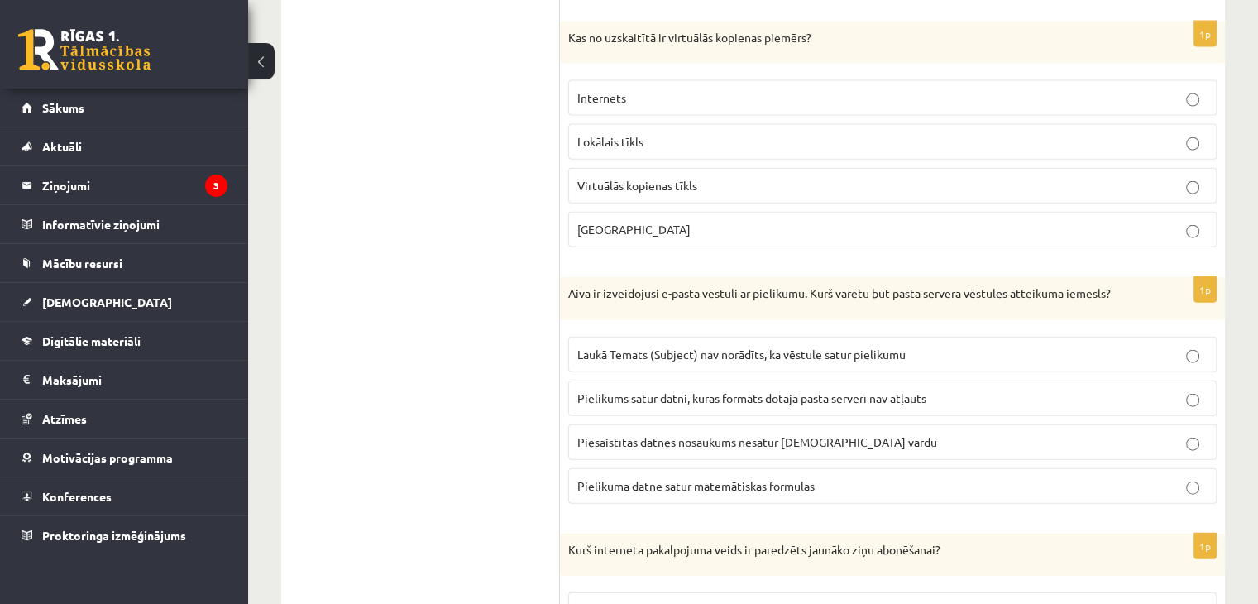
scroll to position [3814, 0]
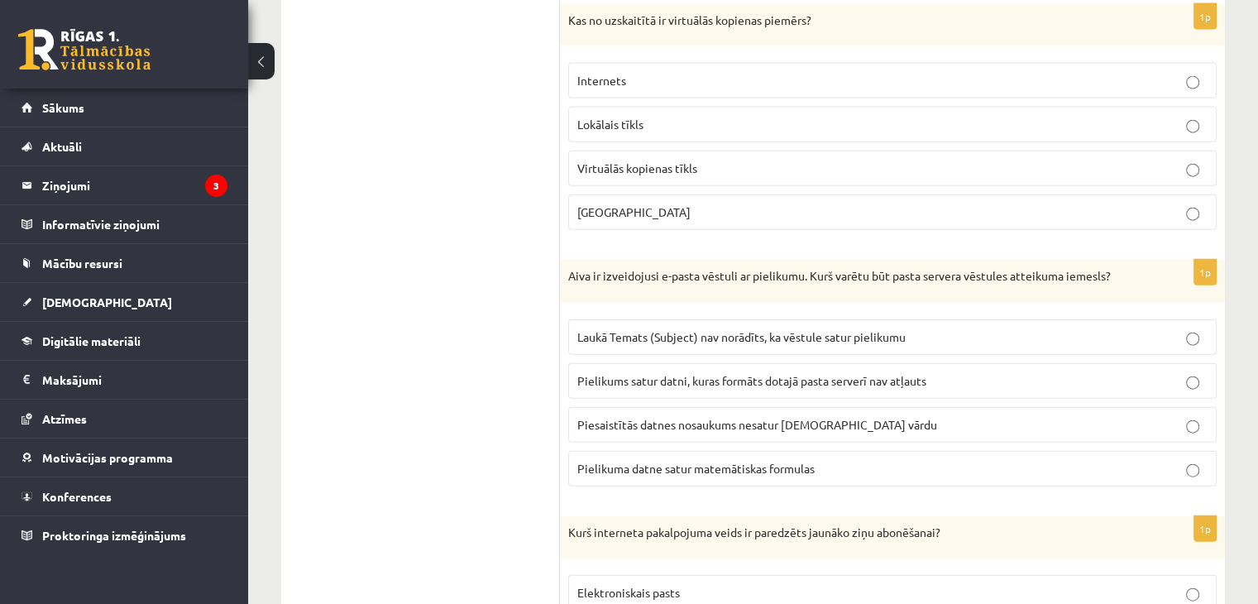
click at [735, 203] on p "[GEOGRAPHIC_DATA]" at bounding box center [892, 211] width 630 height 17
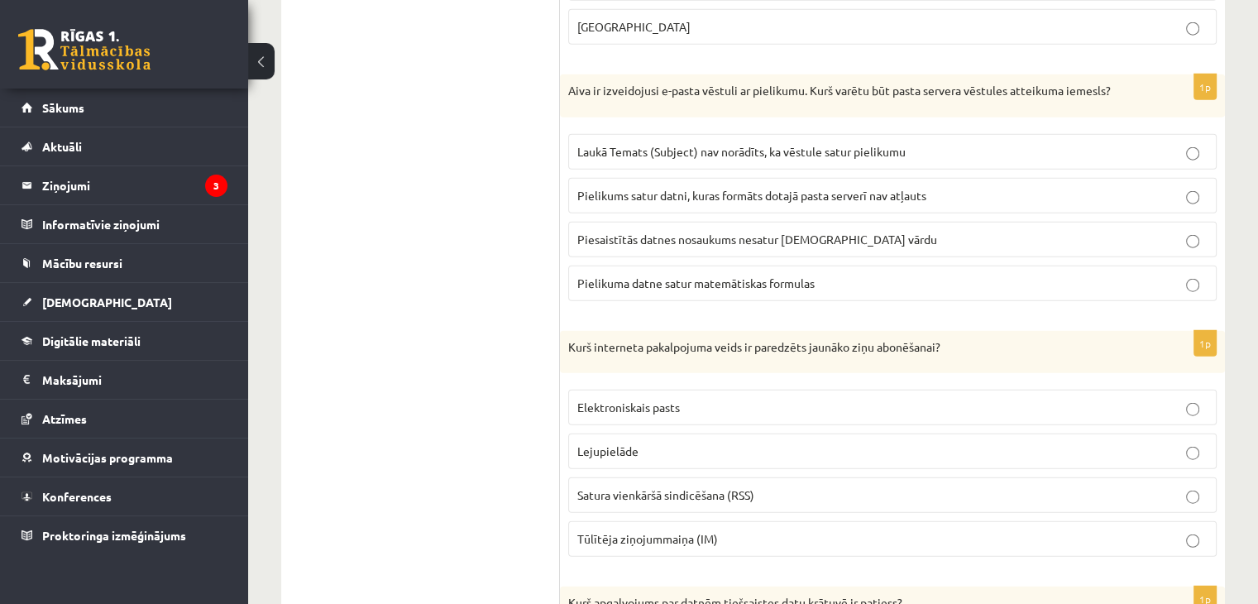
scroll to position [4000, 0]
click at [725, 187] on p "Pielikums satur datni, kuras formāts dotajā pasta serverī nav atļauts" at bounding box center [892, 195] width 630 height 17
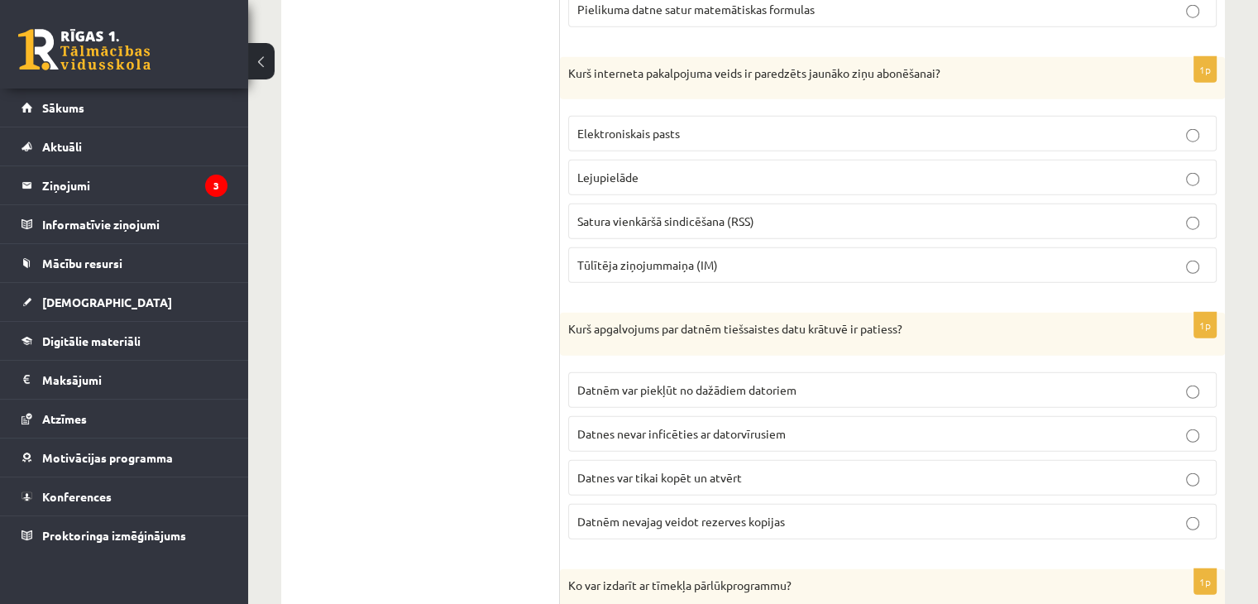
scroll to position [4274, 0]
click at [665, 213] on span "Satura vienkāršā sindicēšana (RSS)" at bounding box center [665, 220] width 177 height 15
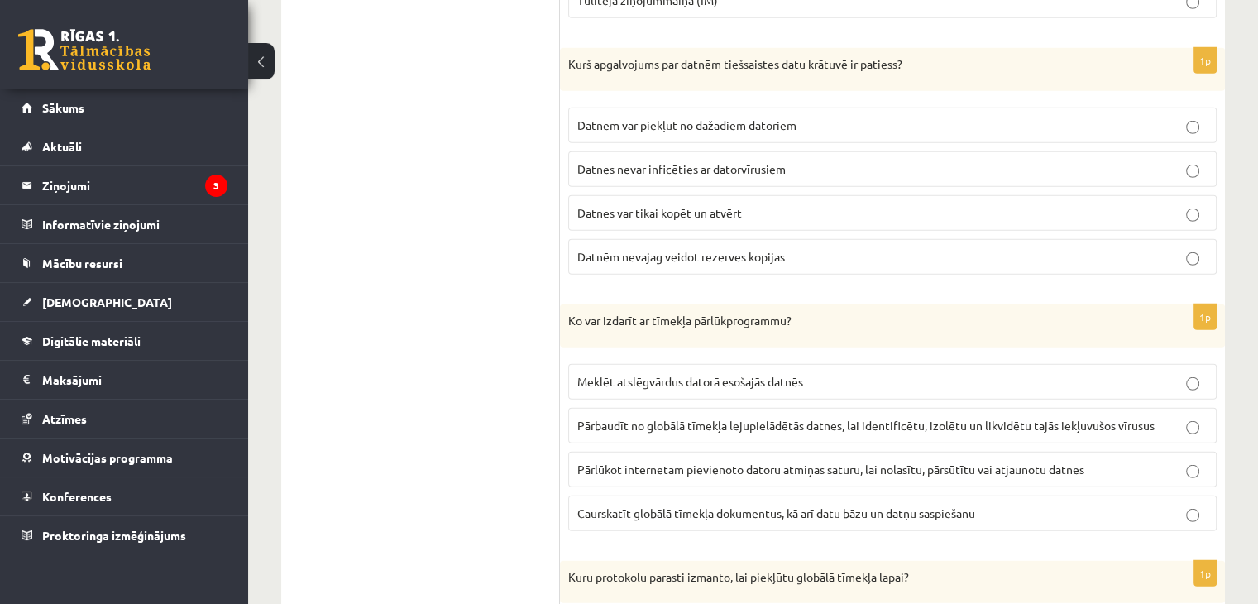
scroll to position [4539, 0]
click at [666, 117] on span "Datnēm var piekļūt no dažādiem datoriem" at bounding box center [686, 124] width 219 height 15
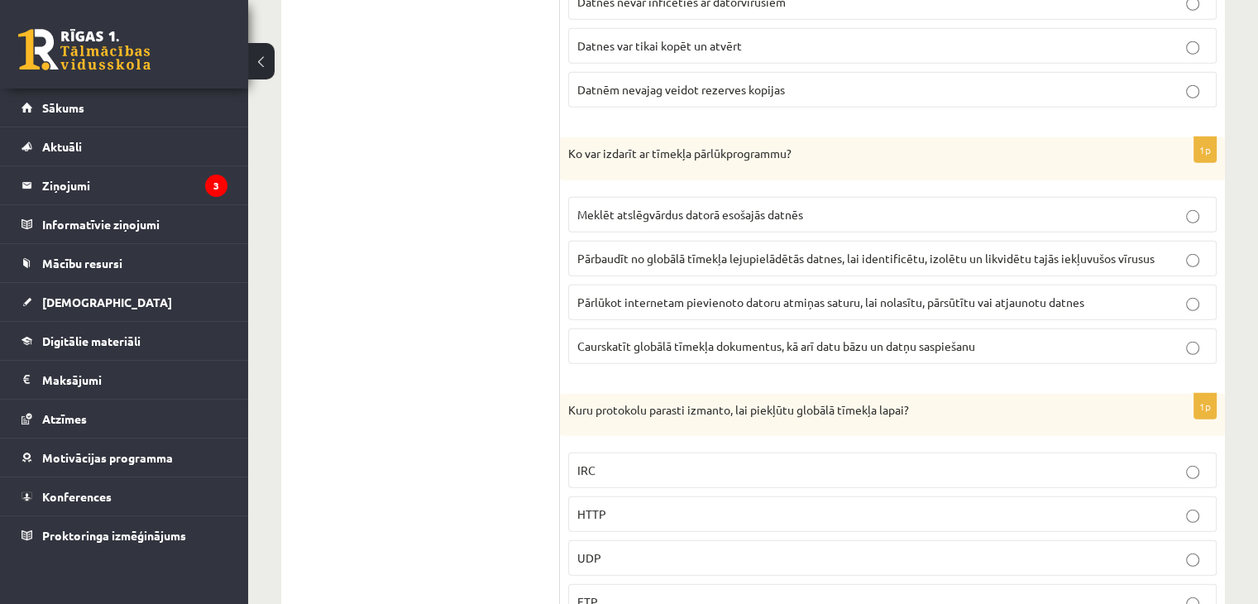
scroll to position [4708, 0]
click at [679, 336] on span "Caurskatīt globālā tīmekļa dokumentus, kā arī datu bāzu un datņu saspiešanu" at bounding box center [776, 343] width 398 height 15
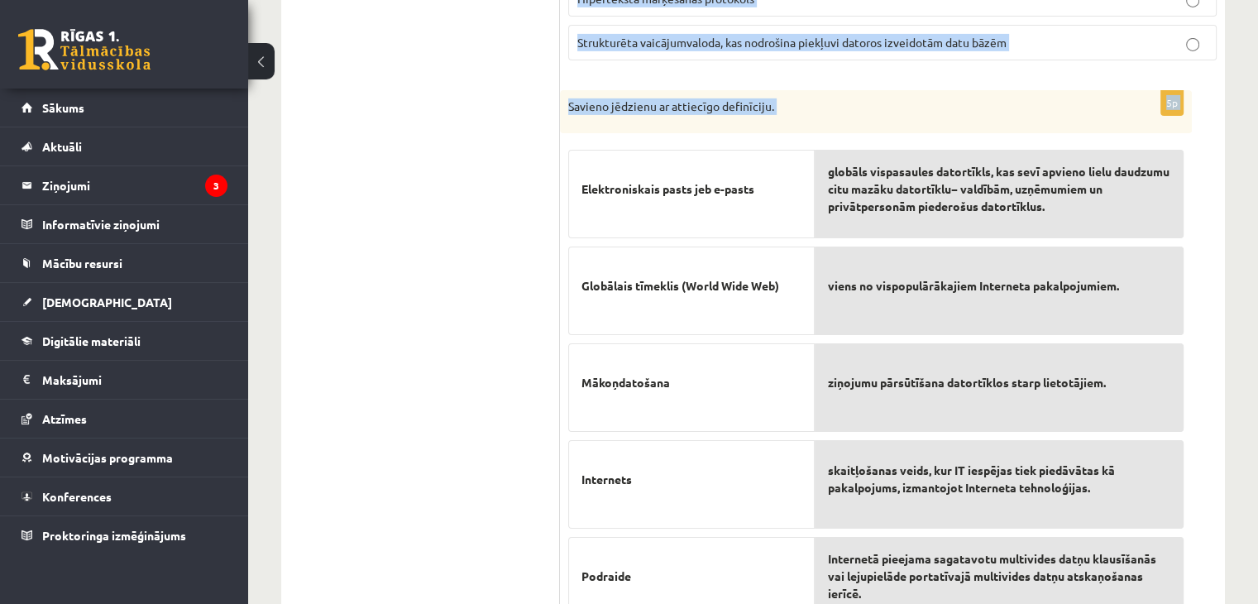
scroll to position [5588, 0]
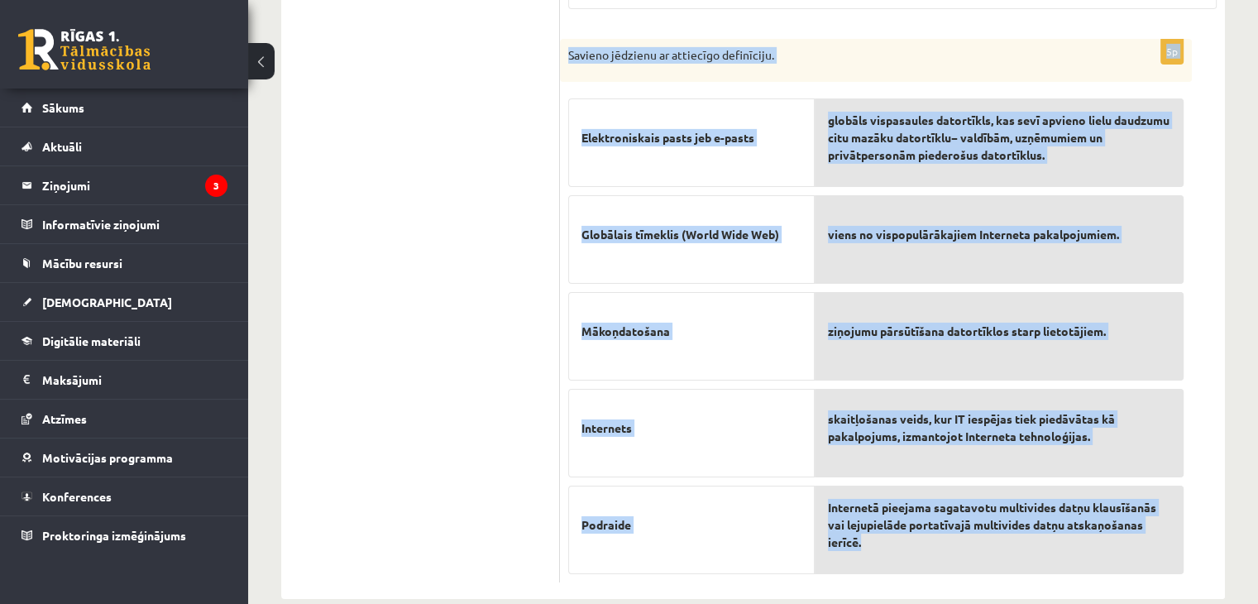
drag, startPoint x: 567, startPoint y: 251, endPoint x: 890, endPoint y: 522, distance: 421.6
copy form "Lore ipsumdolo sitamet consect, adi elitsedd eiusmod tempori utlab? ETD MAGN AL…"
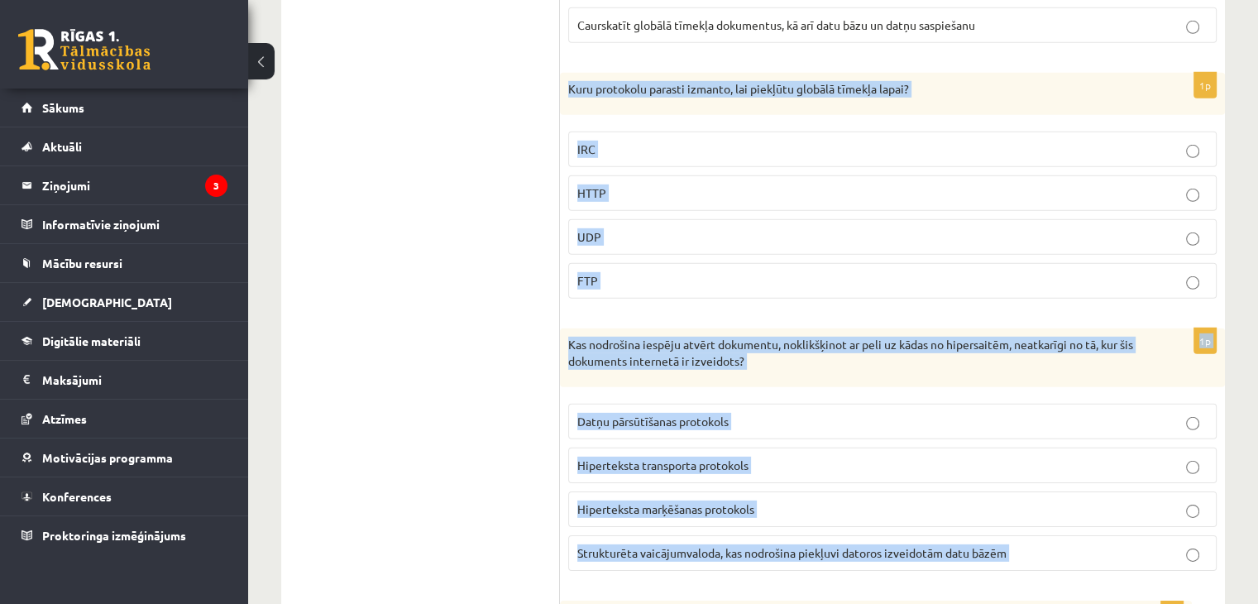
scroll to position [5025, 0]
click at [781, 179] on label "HTTP" at bounding box center [892, 194] width 648 height 36
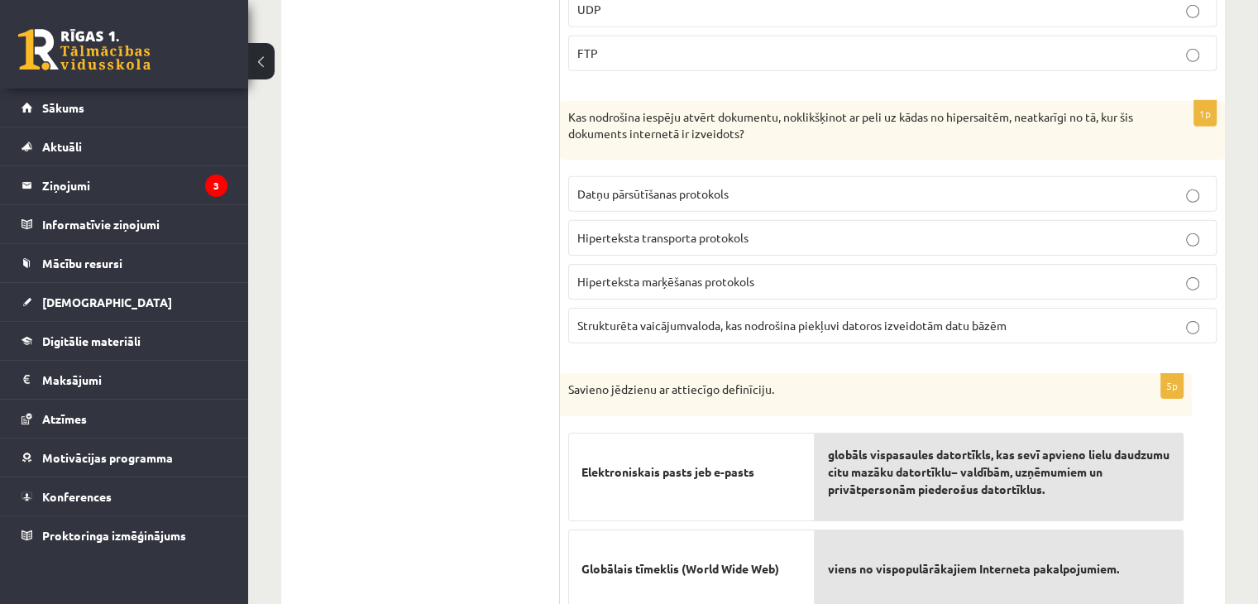
scroll to position [5259, 0]
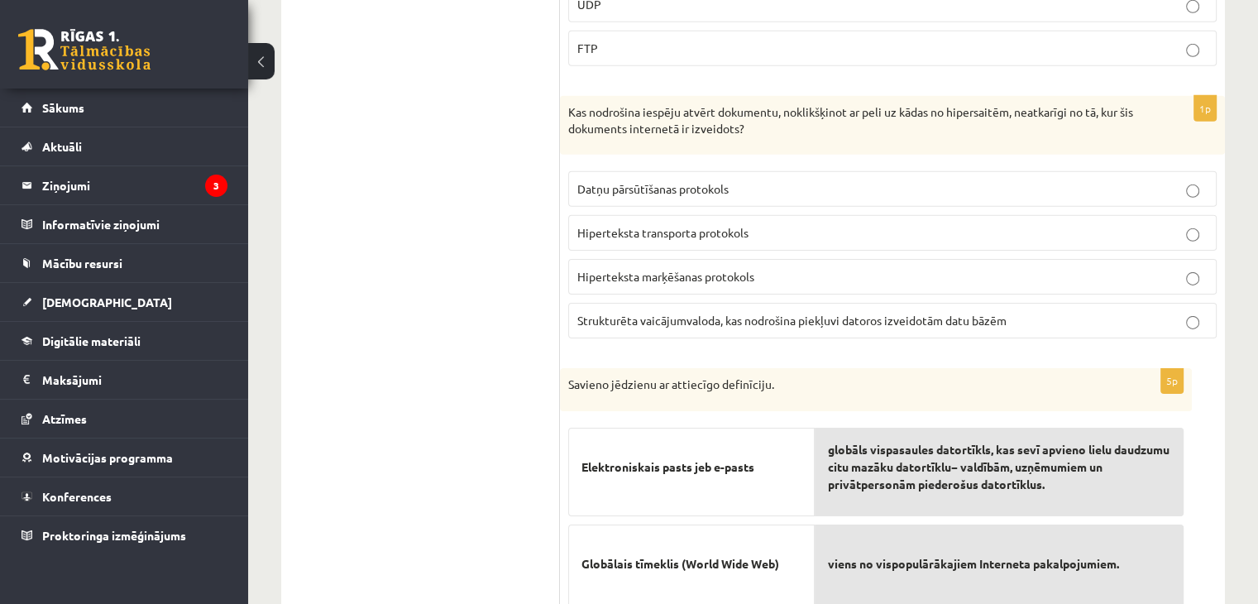
click at [731, 225] on span "Hiperteksta transporta protokols" at bounding box center [662, 232] width 171 height 15
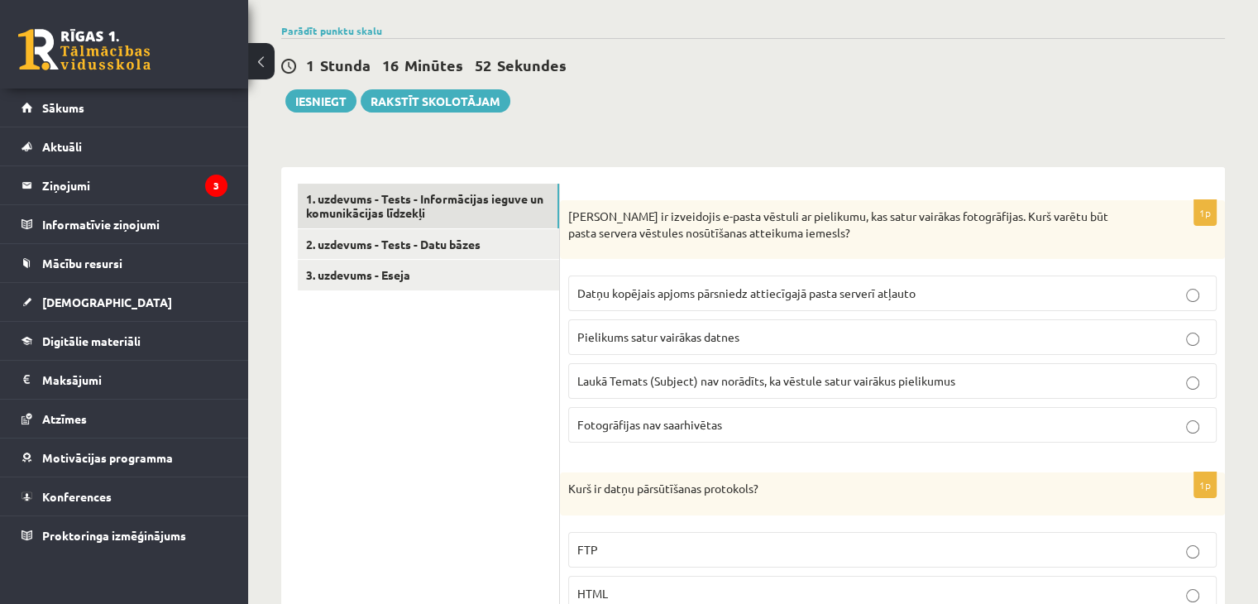
scroll to position [170, 0]
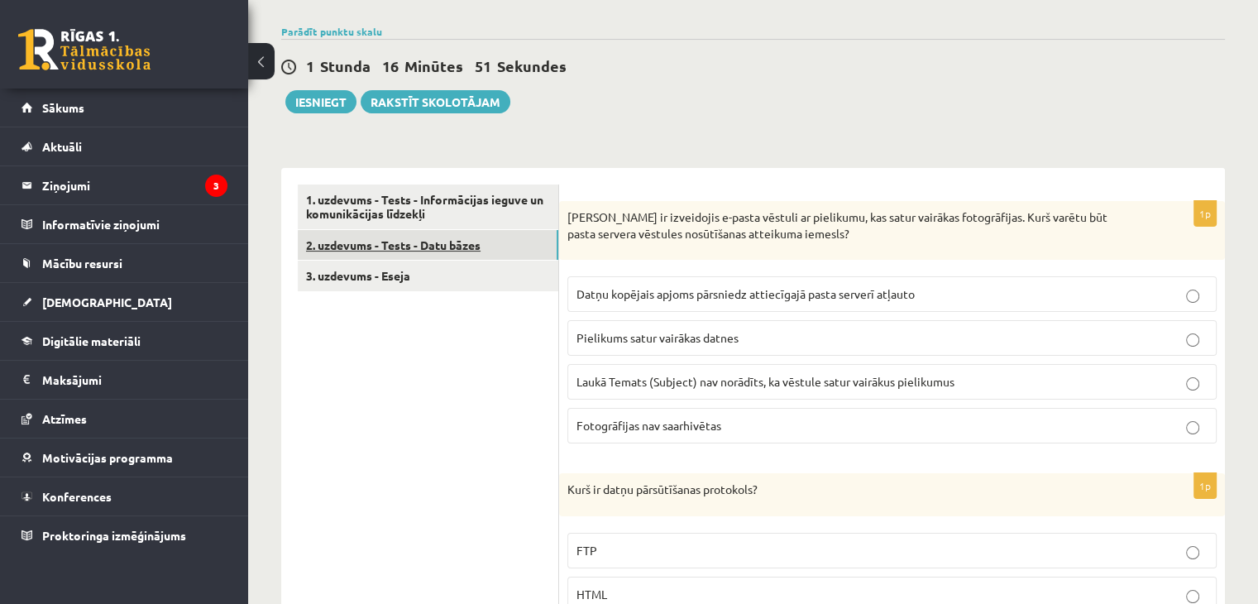
click at [486, 249] on link "2. uzdevums - Tests - Datu bāzes" at bounding box center [428, 245] width 261 height 31
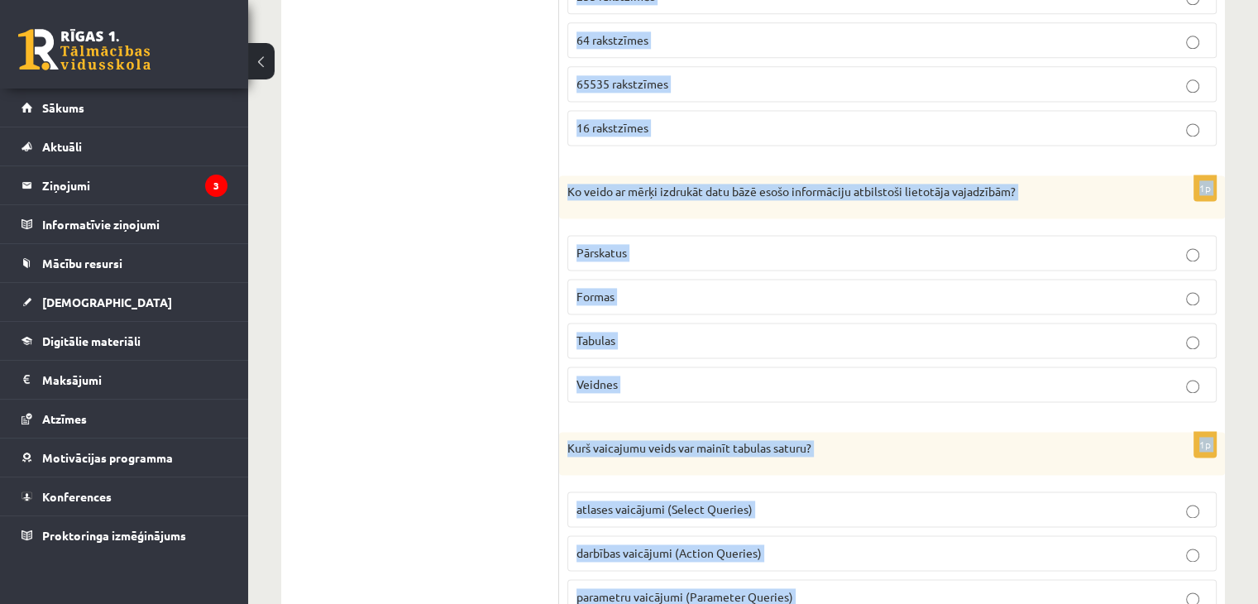
scroll to position [2365, 0]
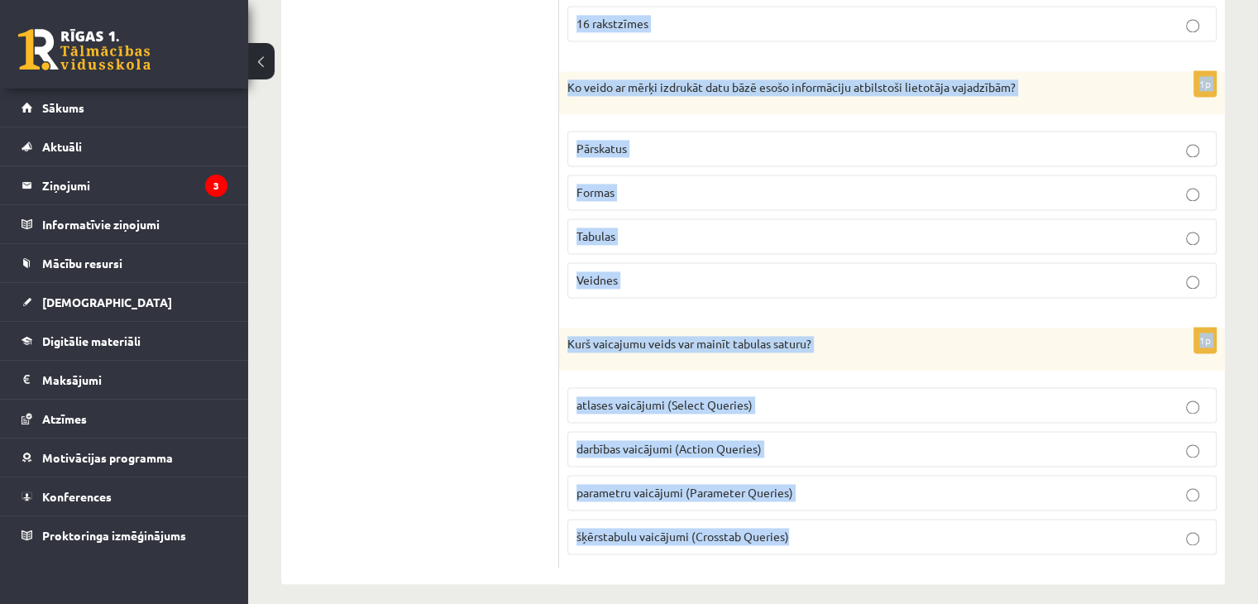
drag, startPoint x: 569, startPoint y: 116, endPoint x: 906, endPoint y: 517, distance: 523.7
copy form "Lo ip dolors ametcons adipisc? El seddoei Te incidid Ut laboree do magnaali En …"
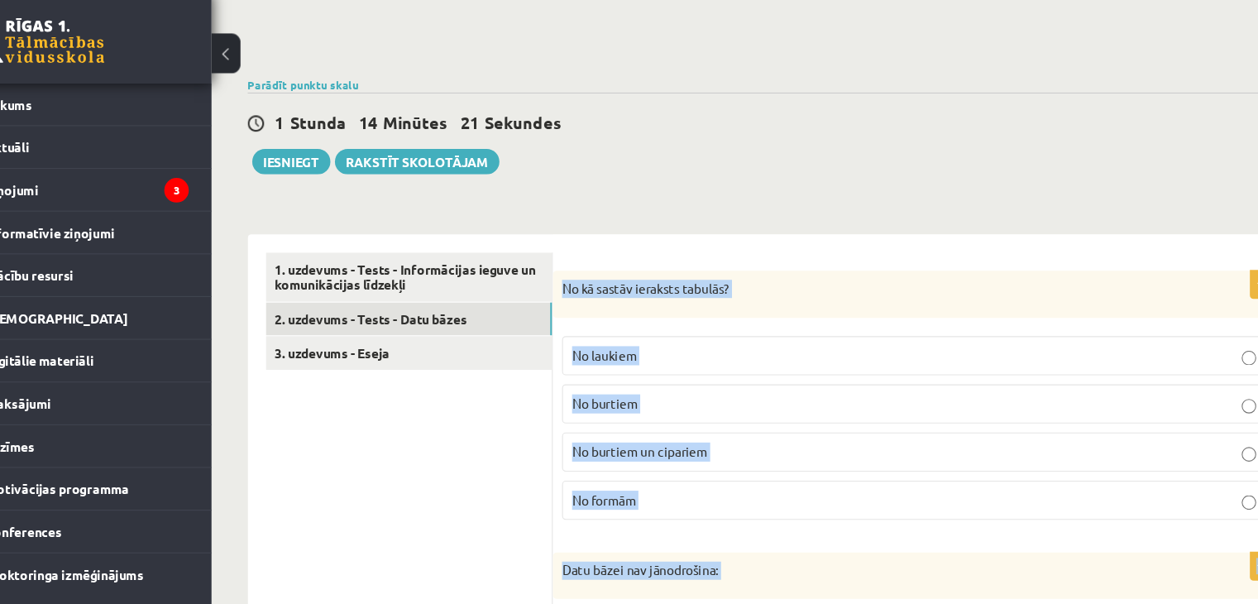
scroll to position [112, 0]
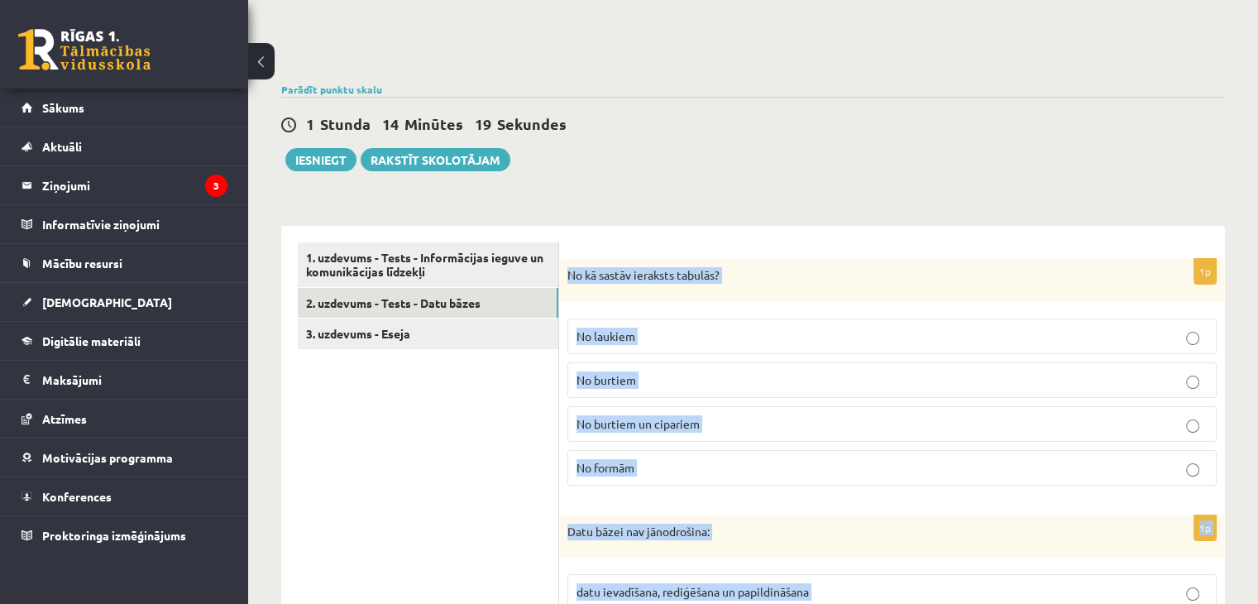
click at [662, 319] on label "No laukiem" at bounding box center [891, 336] width 649 height 36
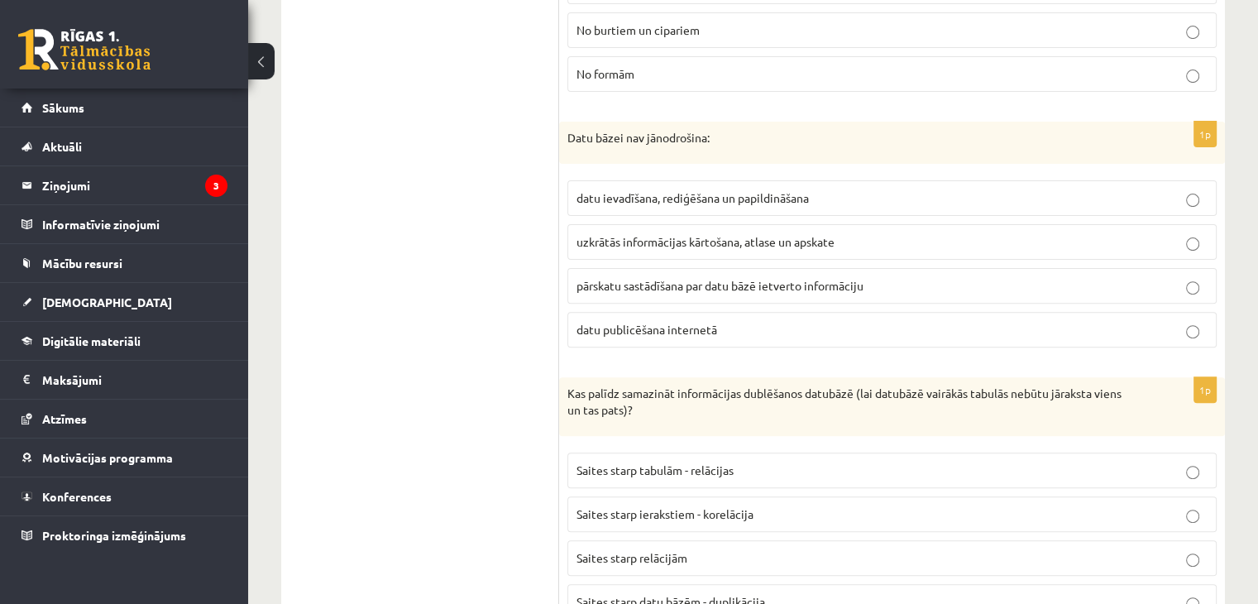
scroll to position [543, 0]
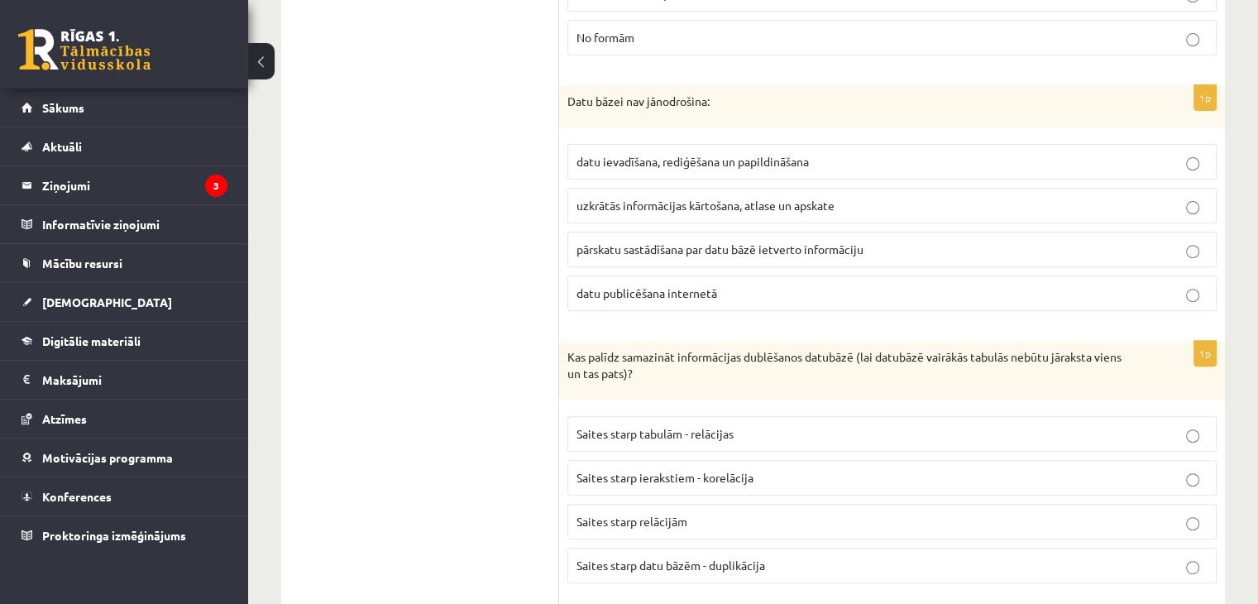
click at [670, 295] on span "datu publicēšana internetā" at bounding box center [646, 292] width 141 height 15
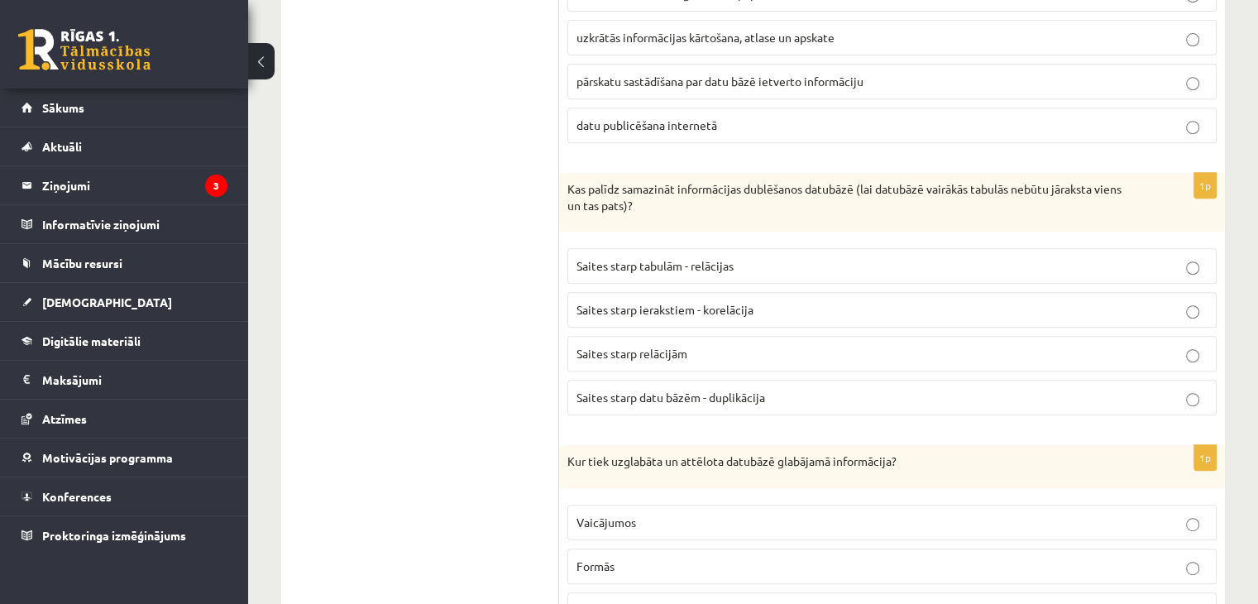
scroll to position [711, 0]
click at [721, 265] on span "Saites starp tabulām - relācijas" at bounding box center [654, 264] width 157 height 15
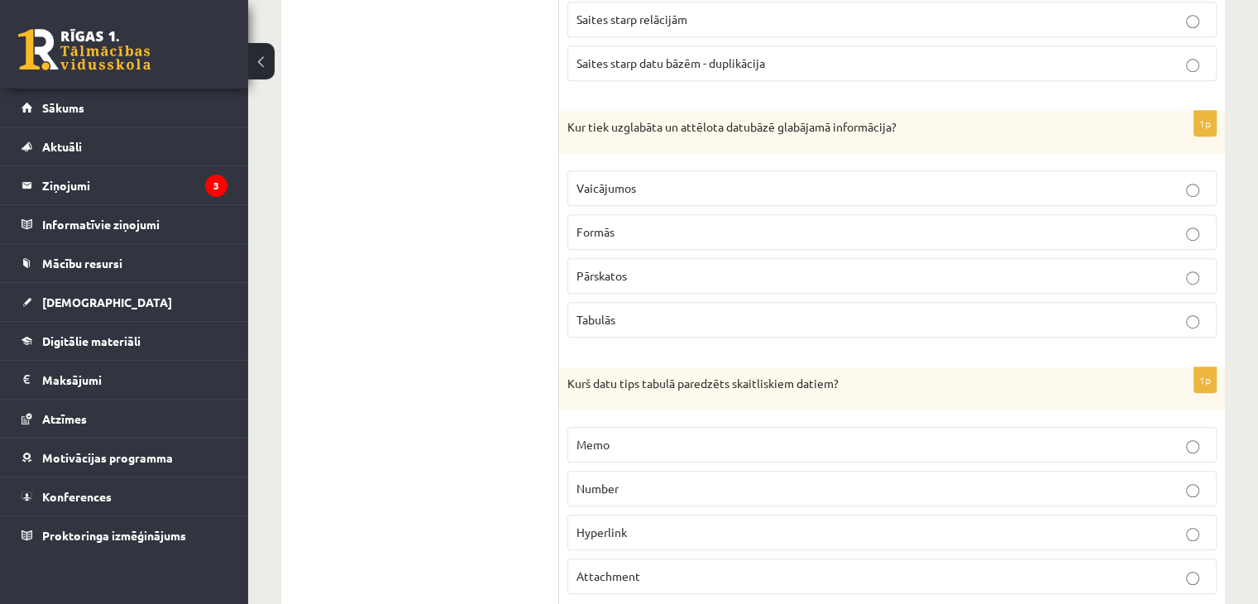
scroll to position [1043, 0]
click at [748, 328] on label "Tabulās" at bounding box center [891, 322] width 649 height 36
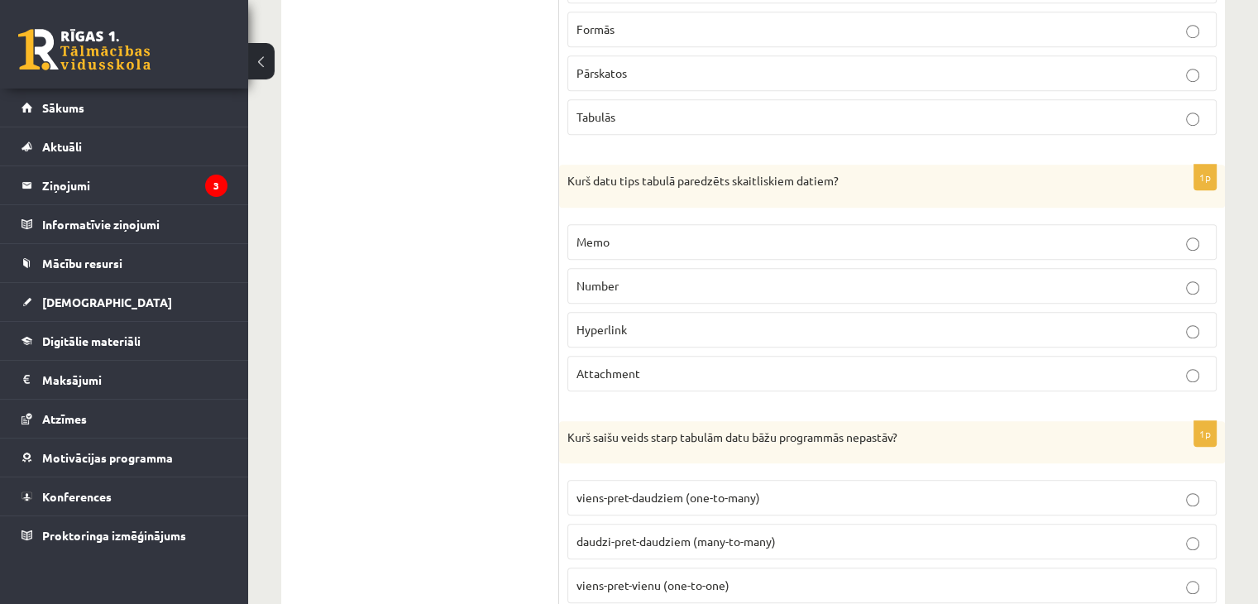
scroll to position [1260, 0]
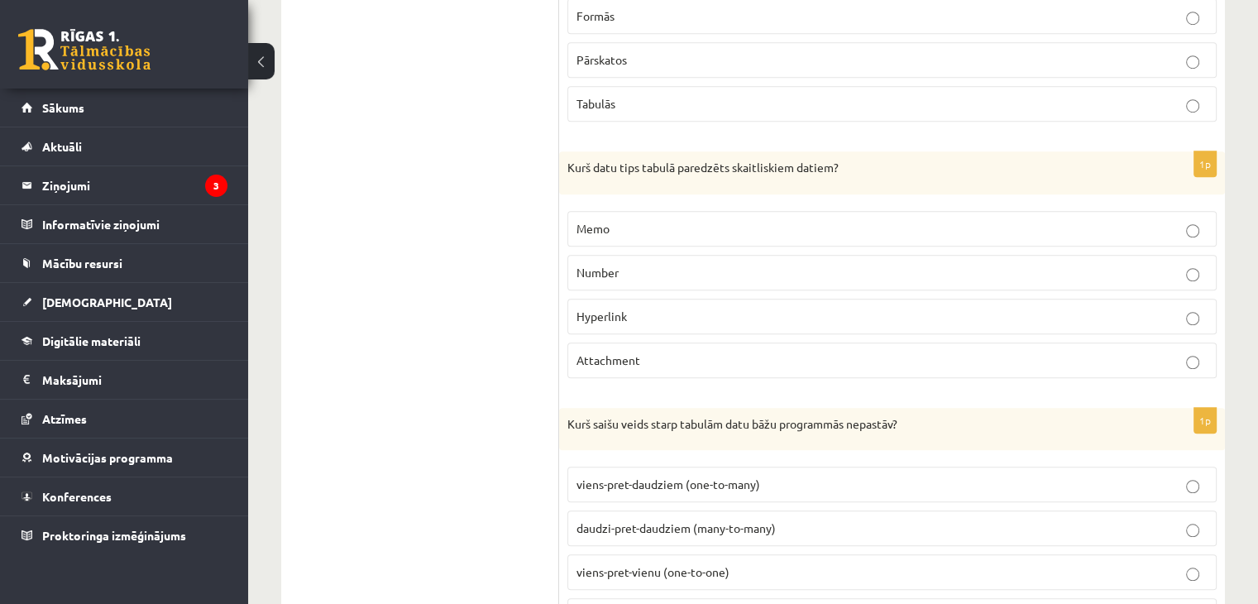
click at [675, 265] on p "Number" at bounding box center [891, 272] width 631 height 17
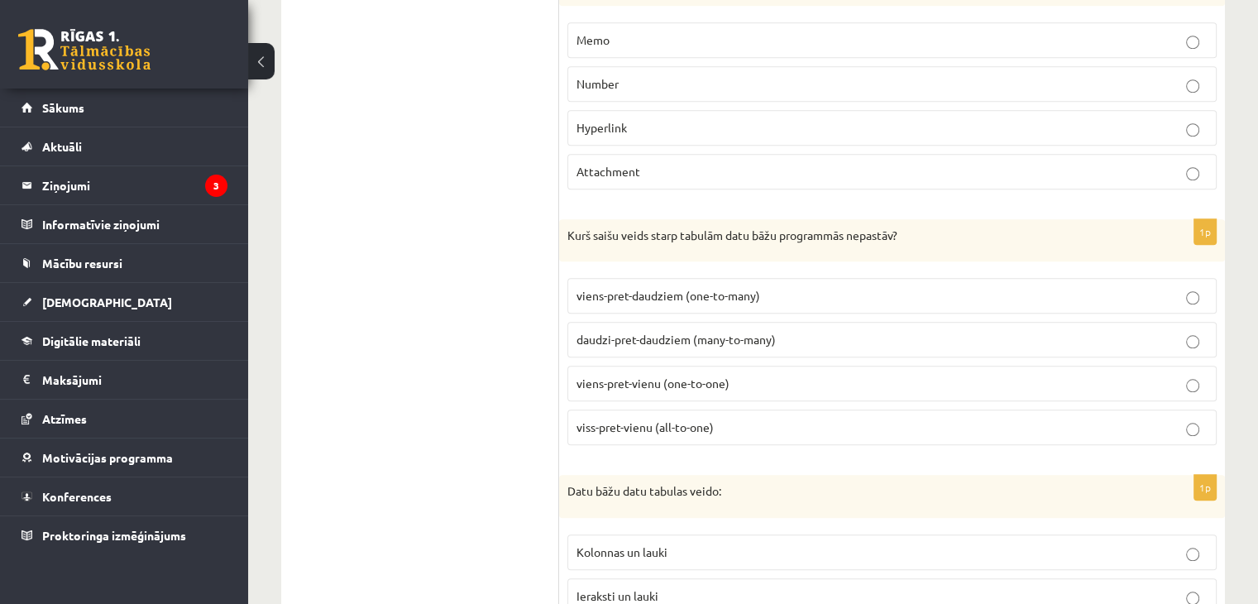
scroll to position [1532, 0]
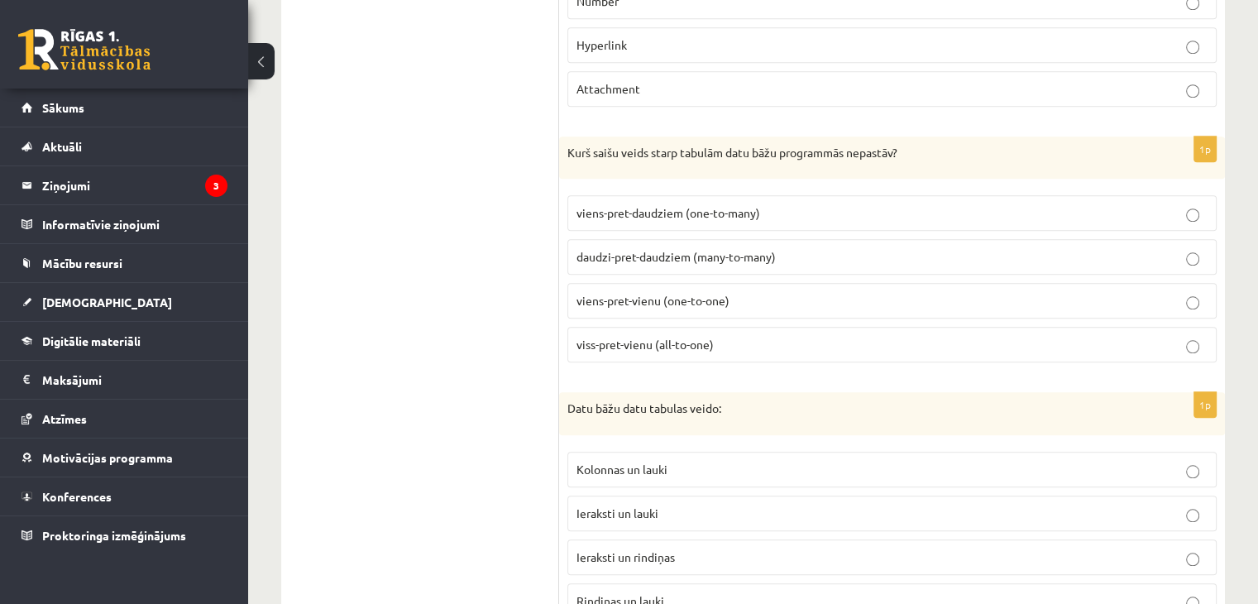
click at [712, 337] on span "viss-pret-vienu (all-to-one)" at bounding box center [644, 344] width 137 height 15
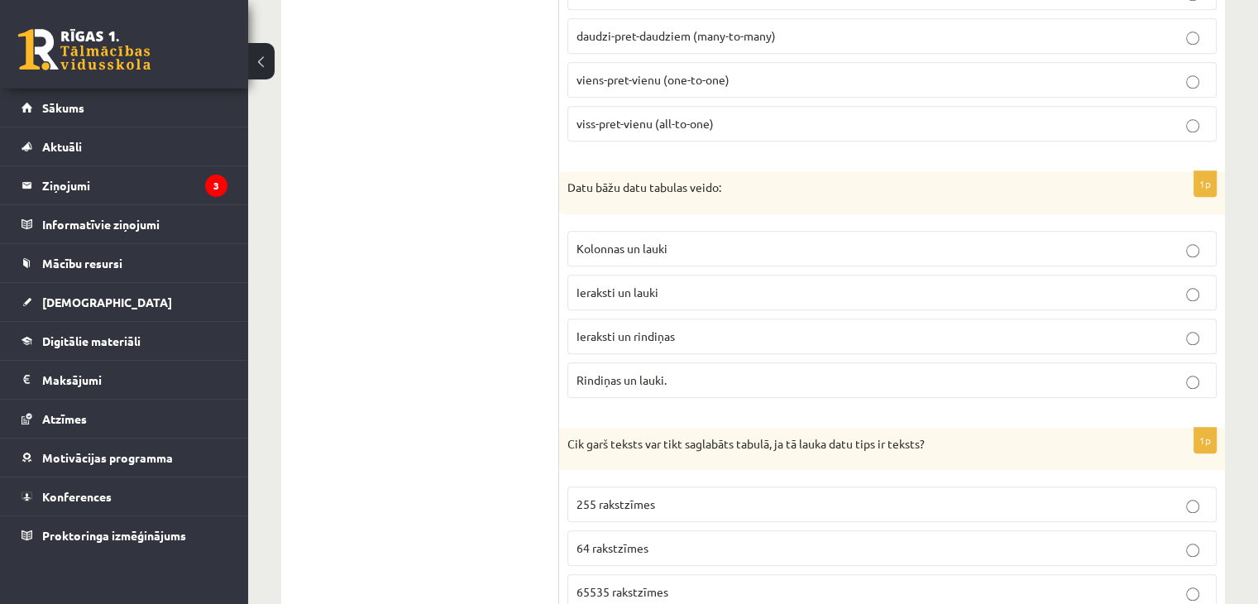
scroll to position [1753, 0]
click at [669, 283] on p "Ieraksti un lauki" at bounding box center [891, 291] width 631 height 17
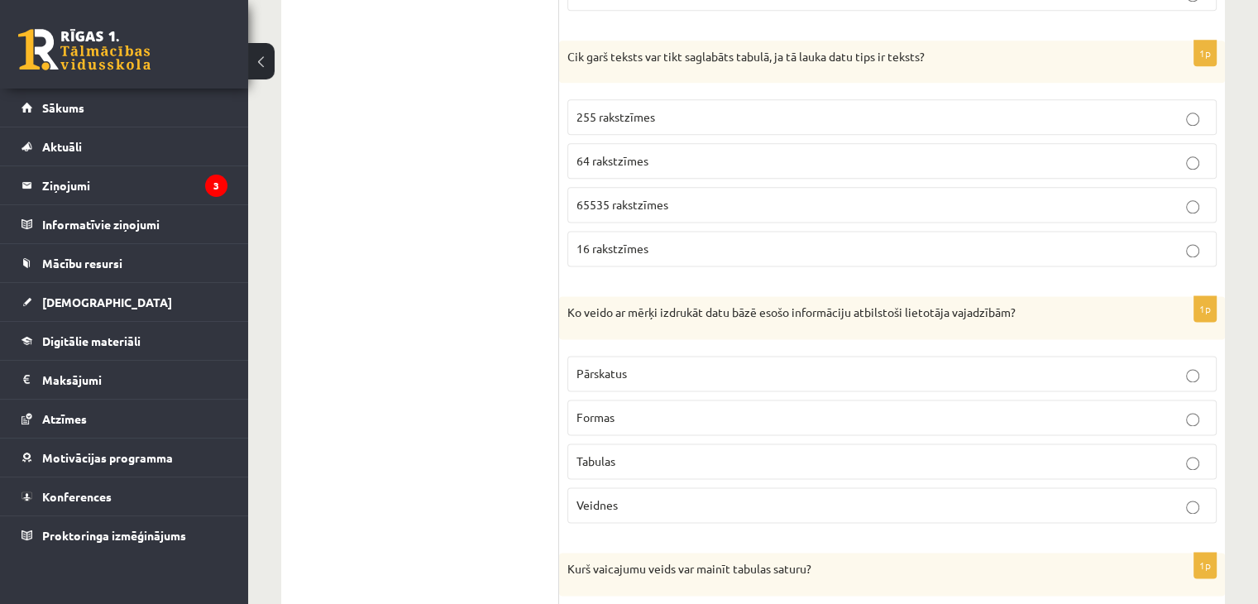
scroll to position [2140, 0]
click at [661, 117] on label "255 rakstzīmes" at bounding box center [891, 116] width 649 height 36
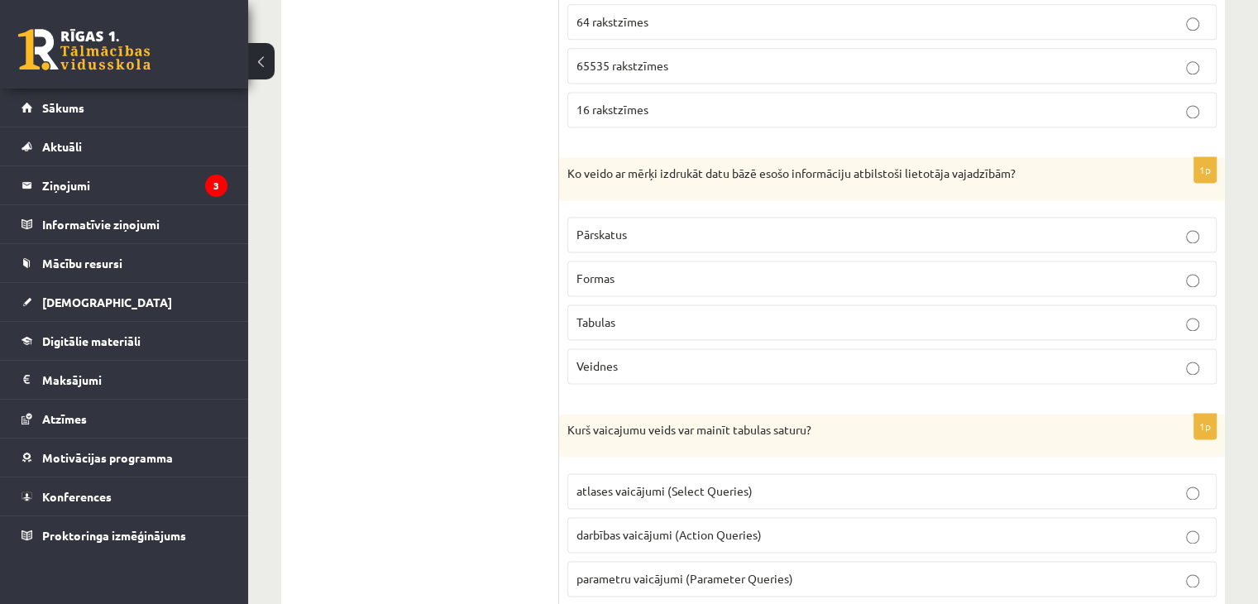
scroll to position [2279, 0]
click at [668, 225] on p "Pārskatus" at bounding box center [891, 233] width 631 height 17
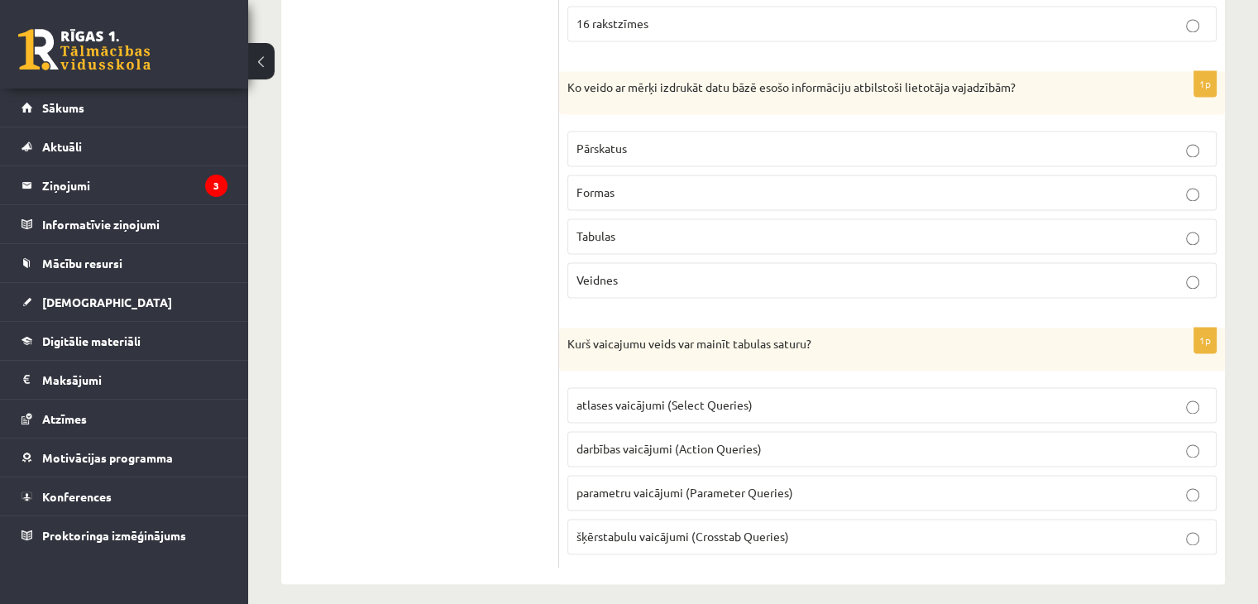
click at [793, 447] on label "darbības vaicājumi (Action Queries)" at bounding box center [891, 449] width 649 height 36
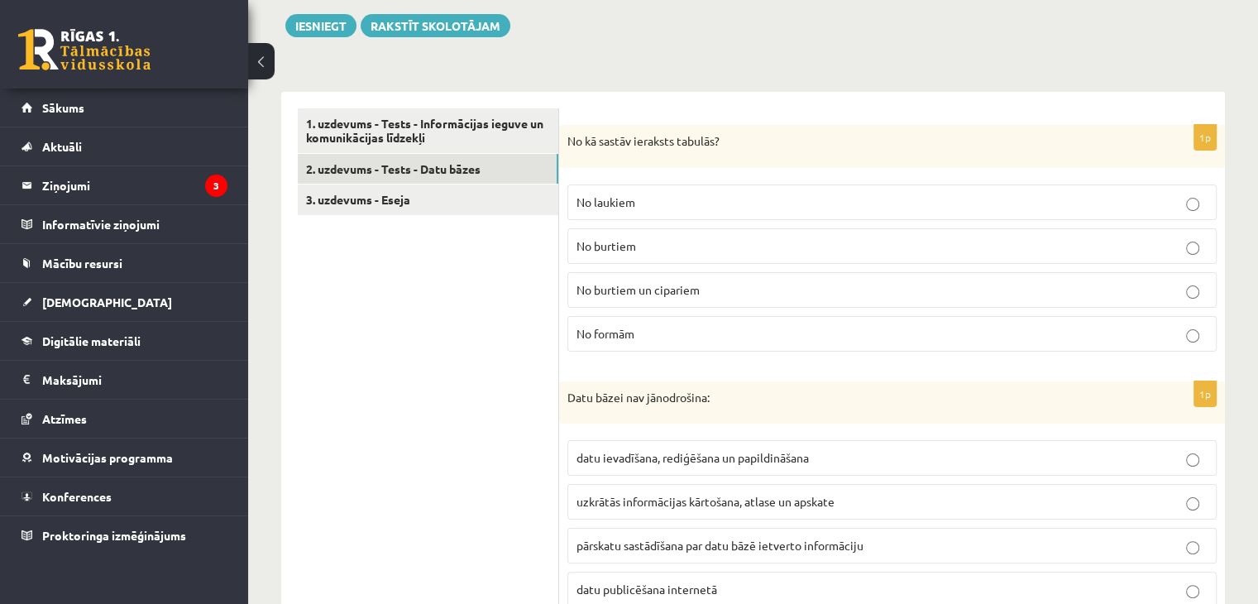
scroll to position [137, 0]
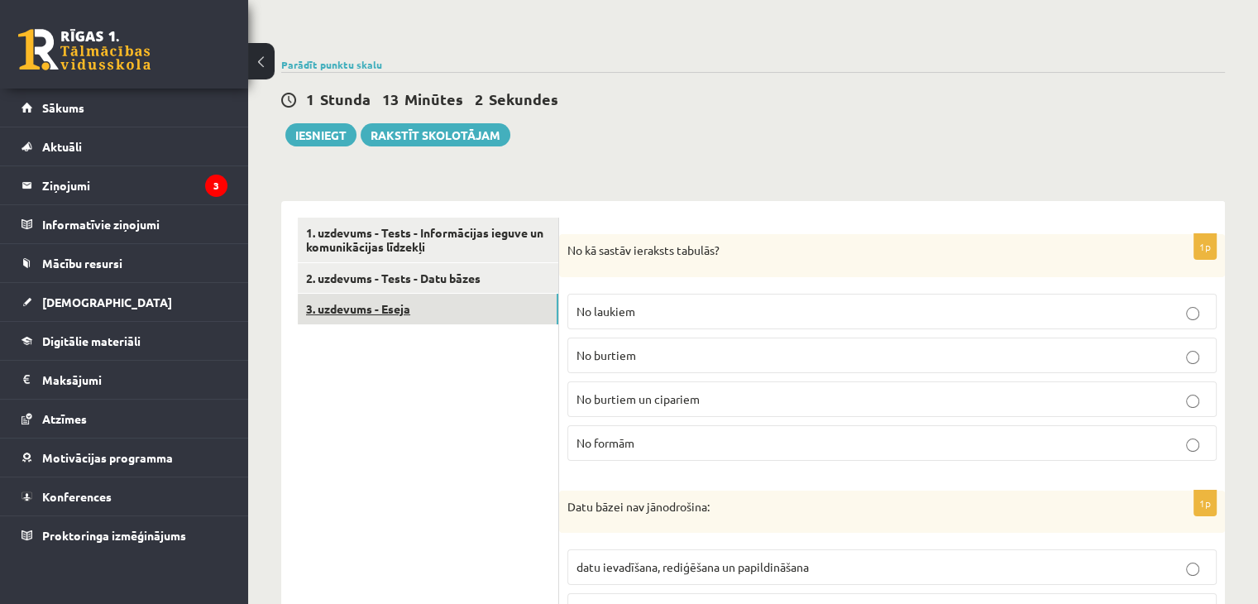
click at [432, 308] on link "3. uzdevums - Eseja" at bounding box center [428, 309] width 261 height 31
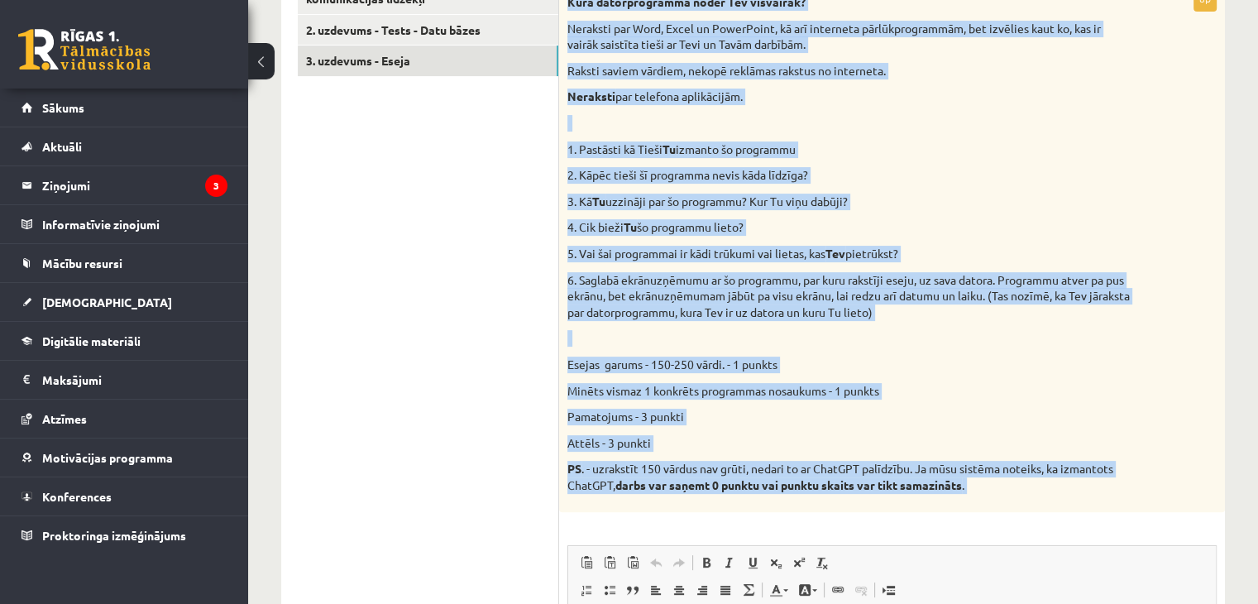
scroll to position [404, 0]
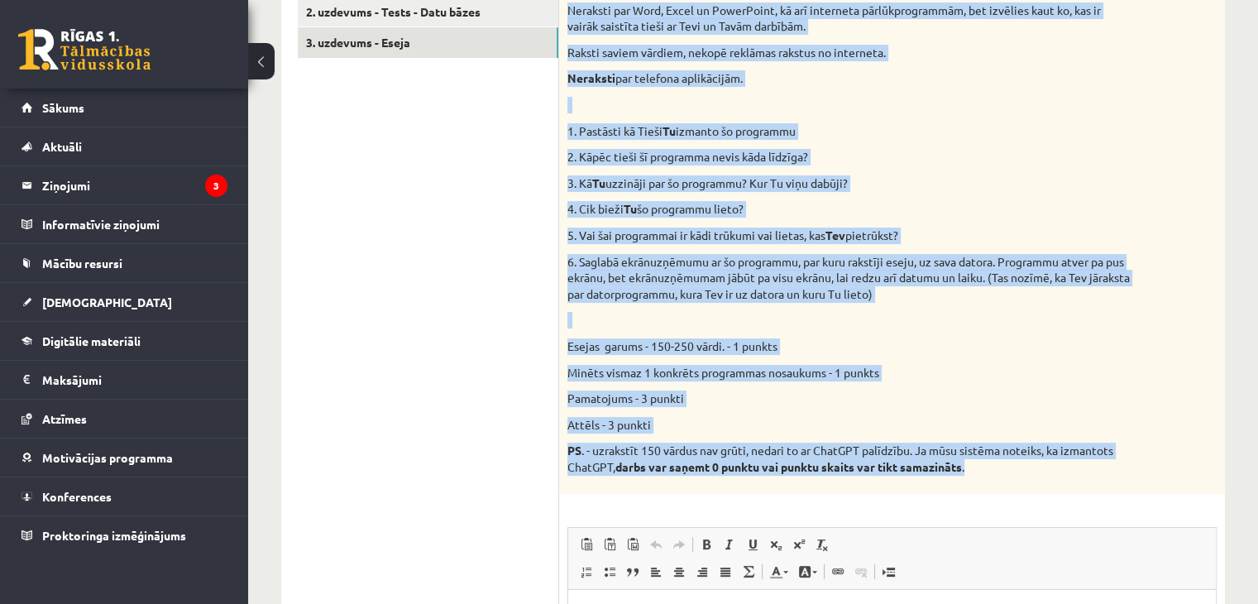
drag, startPoint x: 569, startPoint y: 55, endPoint x: 1002, endPoint y: 469, distance: 598.4
click at [1002, 469] on div "Kura datorprogramma noder Tev visvairāk? Neraksti par Word, Excel un PowerPoint…" at bounding box center [892, 230] width 666 height 525
click at [999, 471] on p "PS . - uzrakstīt 150 vārdus nav grūti, nedari to ar ChatGPT palīdzību. Ja mūsu …" at bounding box center [850, 458] width 567 height 32
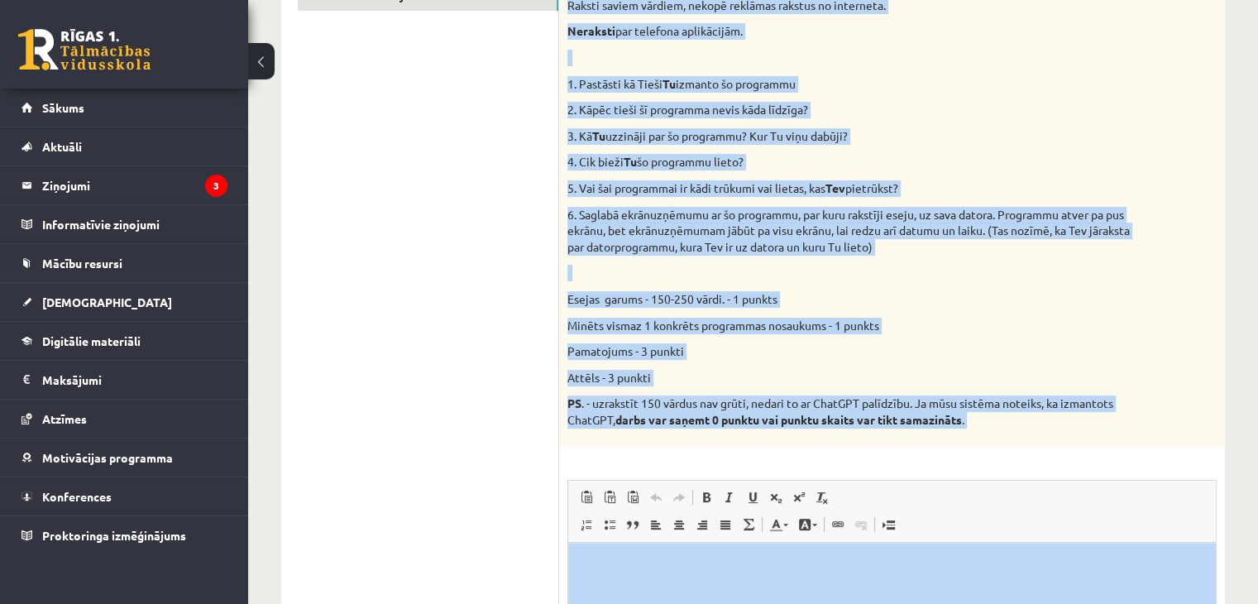
scroll to position [511, 0]
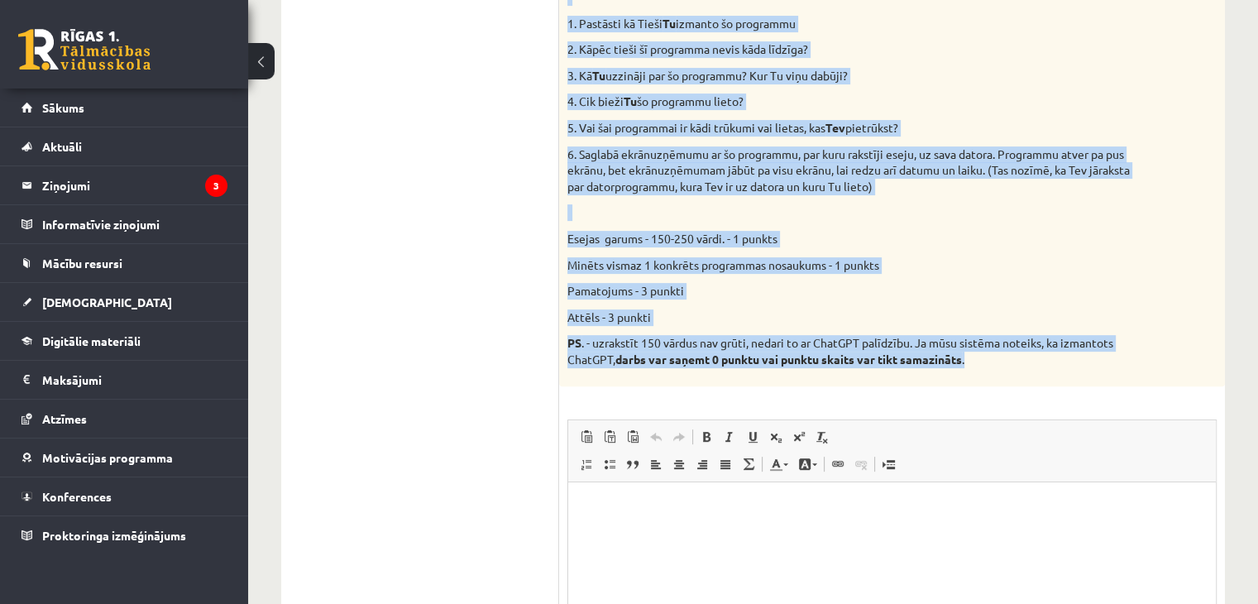
drag, startPoint x: 567, startPoint y: 211, endPoint x: 1010, endPoint y: 375, distance: 471.8
click at [1010, 375] on div "Kura datorprogramma noder Tev visvairāk? Neraksti par Word, Excel un PowerPoint…" at bounding box center [892, 122] width 666 height 525
copy div "Lore ipsumdolorsita conse Adi elitseddo? Eiusmodt inc Utla, Etdol ma AliquAenim…"
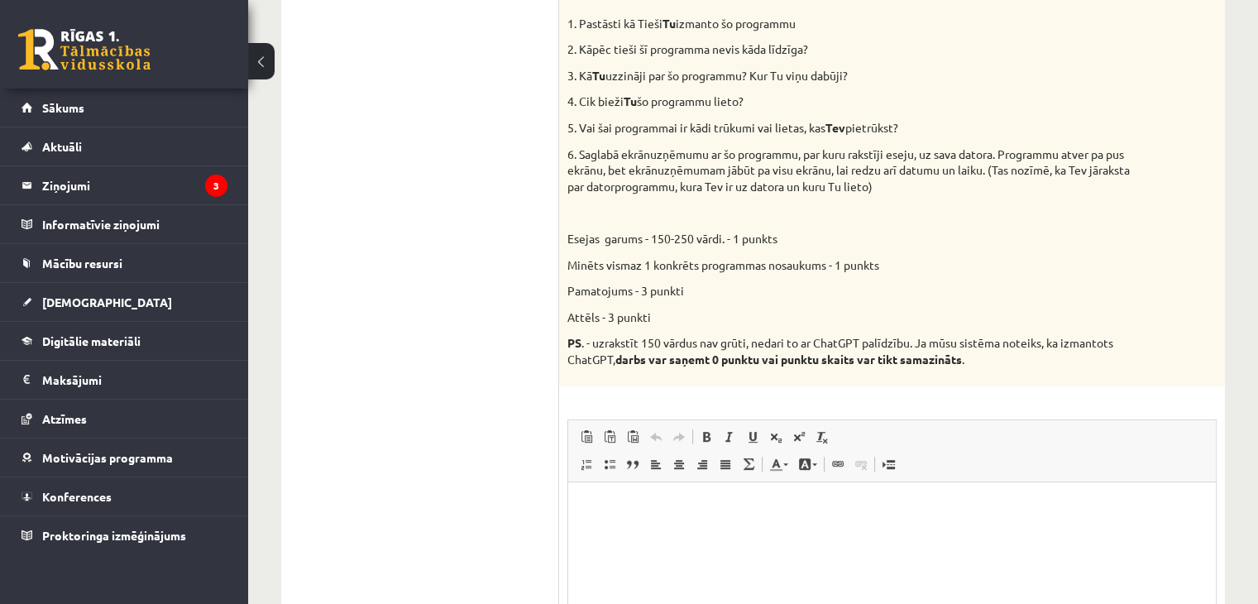
click at [485, 143] on ul "1. uzdevums - Tests - Informācijas ieguve un komunikācijas līdzekļi 2. uzdevums…" at bounding box center [428, 303] width 261 height 919
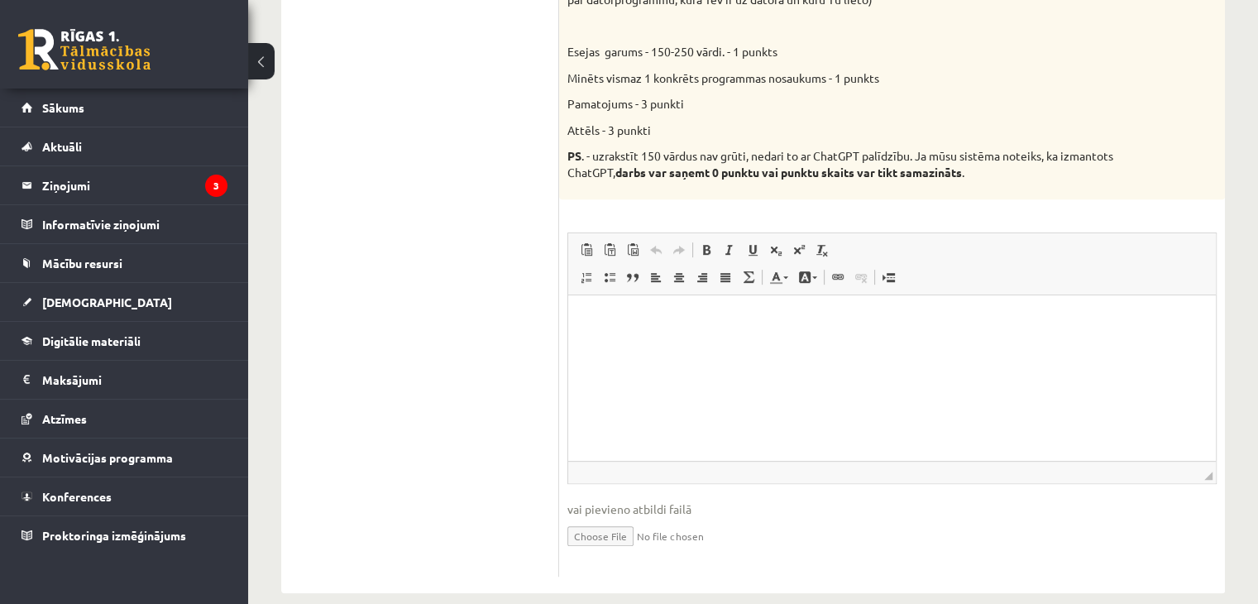
scroll to position [720, 0]
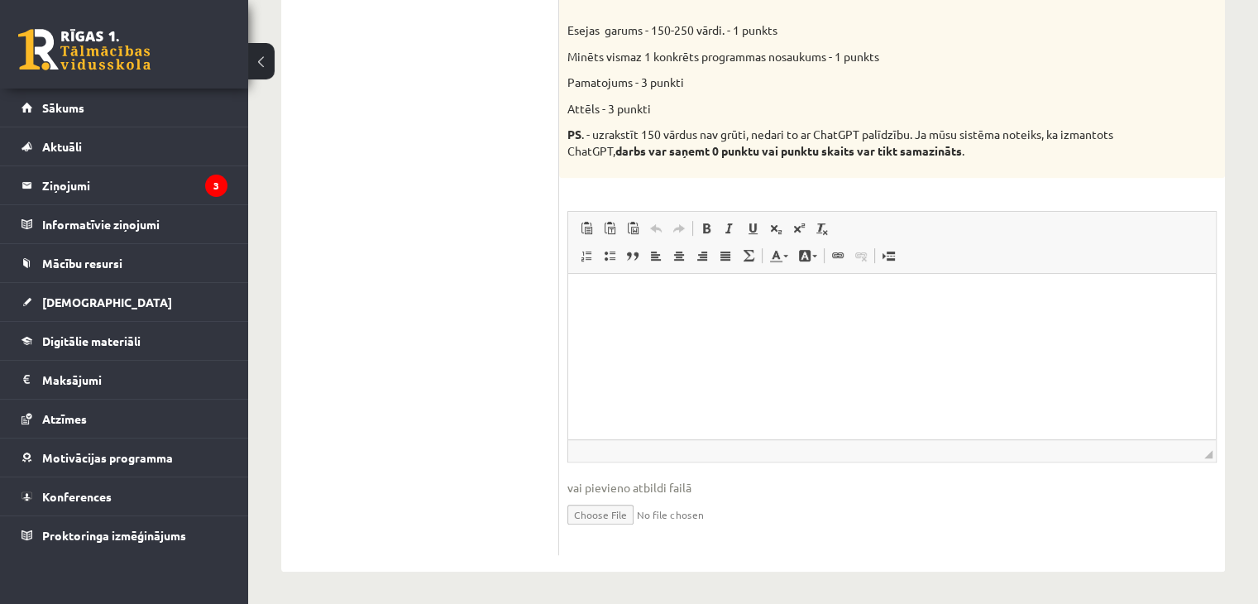
click at [641, 304] on p "Bagātinātā teksta redaktors, wiswyg-editor-user-answer-47433988771660" at bounding box center [892, 297] width 615 height 17
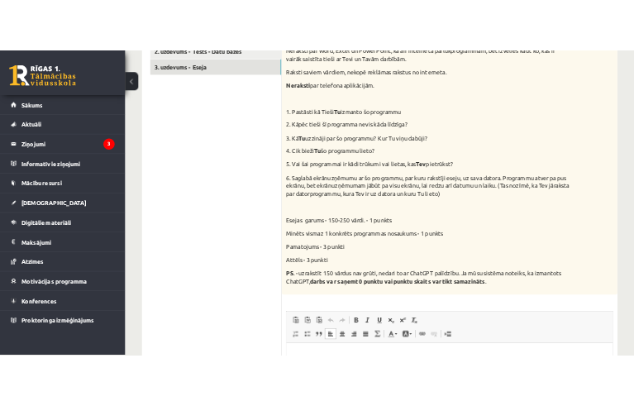
scroll to position [675, 0]
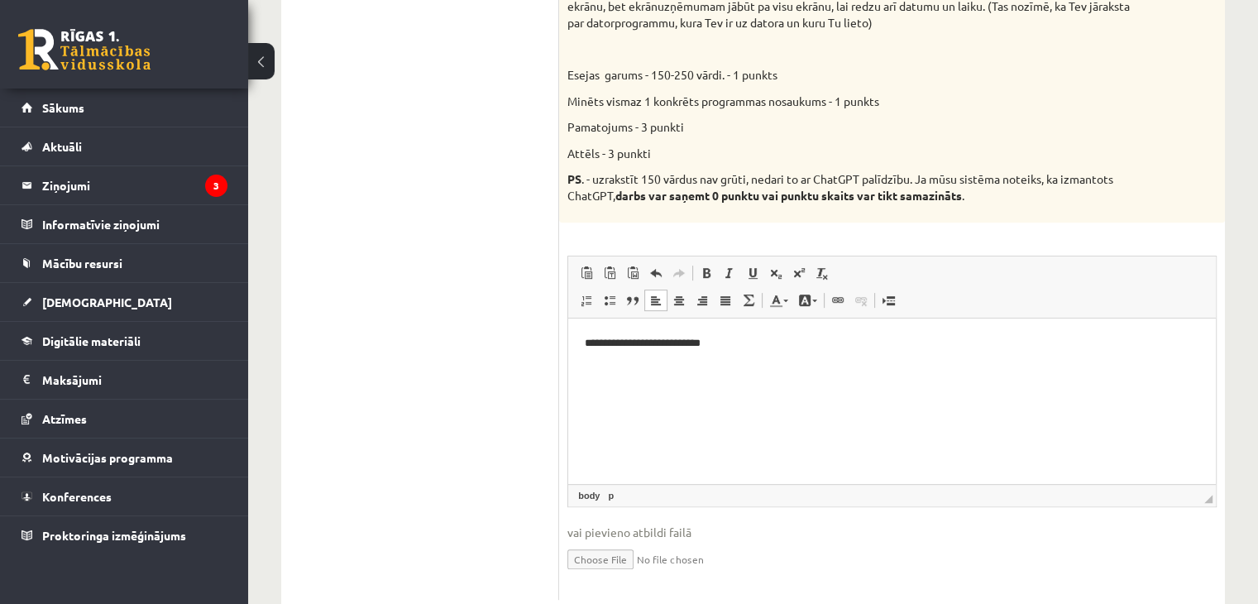
click at [761, 337] on p "**********" at bounding box center [891, 342] width 613 height 17
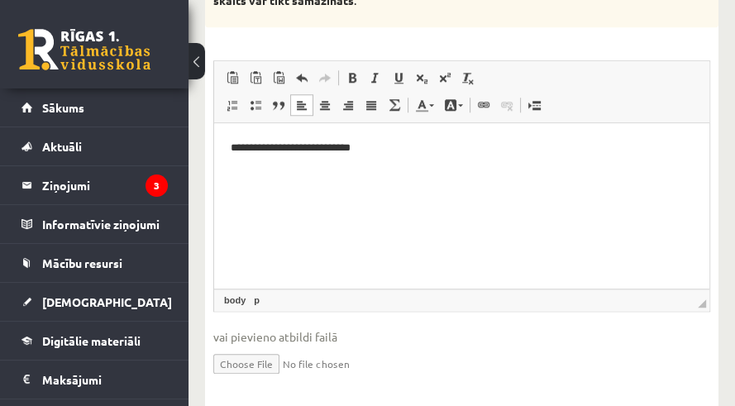
scroll to position [953, 0]
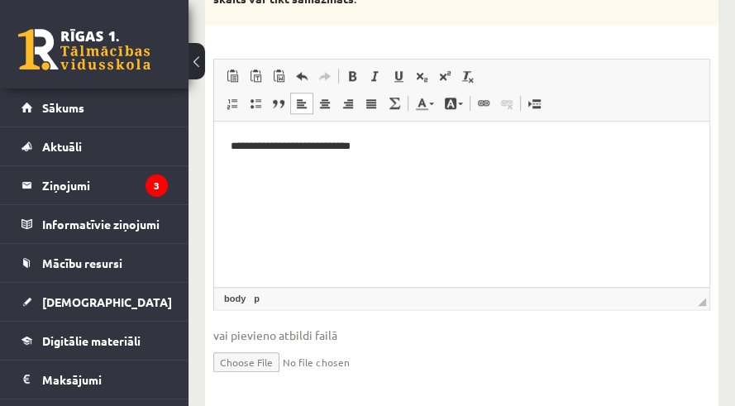
click at [452, 144] on p "**********" at bounding box center [462, 145] width 462 height 17
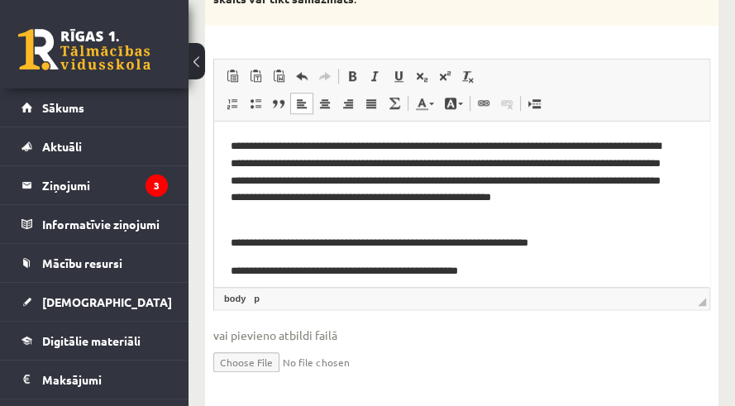
click at [227, 271] on html "**********" at bounding box center [461, 208] width 495 height 175
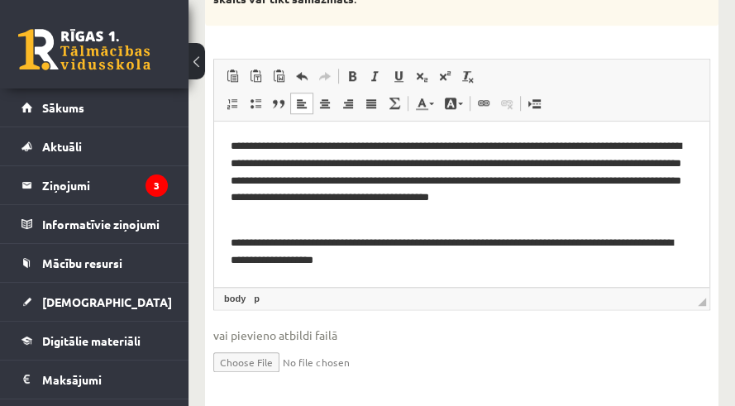
click at [406, 265] on p "**********" at bounding box center [462, 251] width 462 height 35
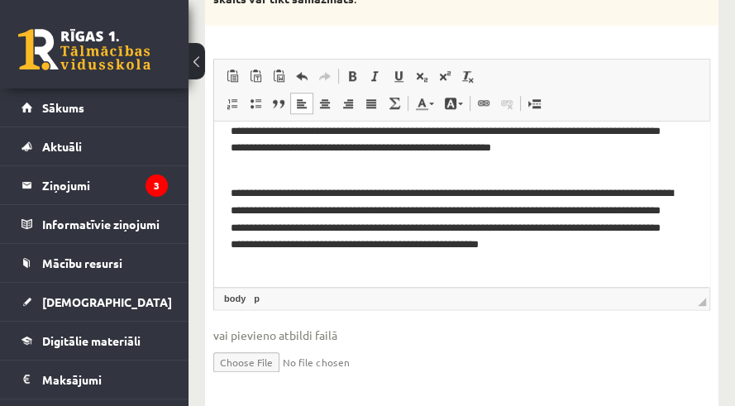
scroll to position [59, 0]
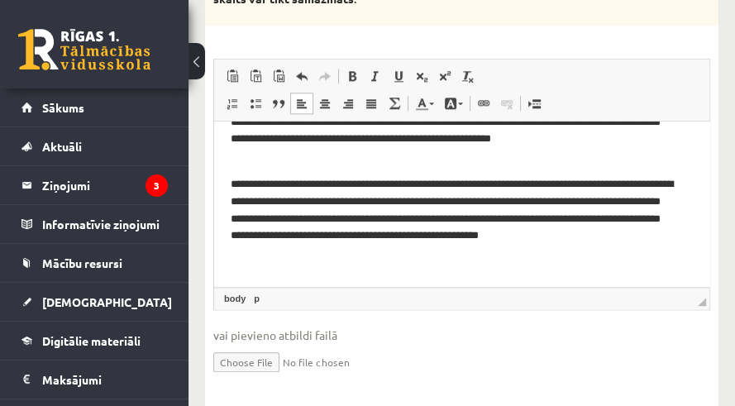
click at [239, 199] on p "**********" at bounding box center [456, 218] width 450 height 86
click at [236, 272] on p "Bagātinātā teksta redaktors, wiswyg-editor-user-answer-47433988771660" at bounding box center [462, 280] width 462 height 17
click at [236, 275] on p "Bagātinātā teksta redaktors, wiswyg-editor-user-answer-47433988771660" at bounding box center [462, 280] width 462 height 17
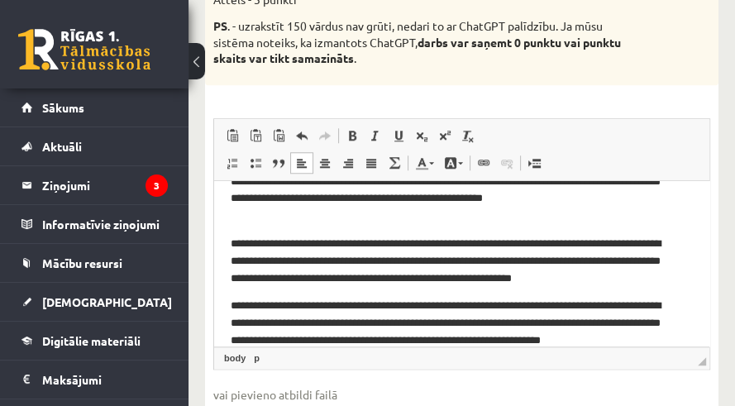
scroll to position [173, 0]
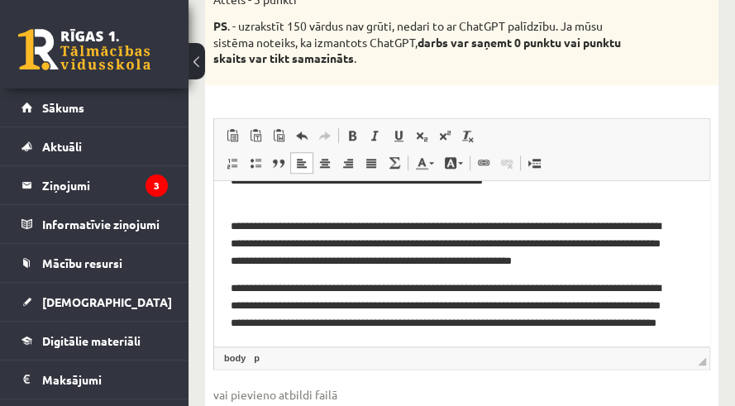
click at [2, 54] on div "0 Dāvanas 1374 mP 1926 xp" at bounding box center [94, 44] width 189 height 88
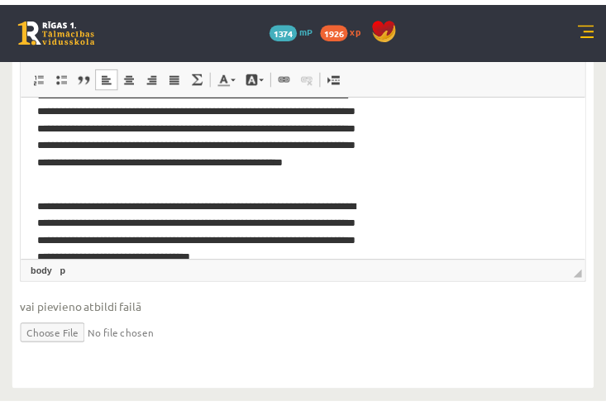
scroll to position [943, 0]
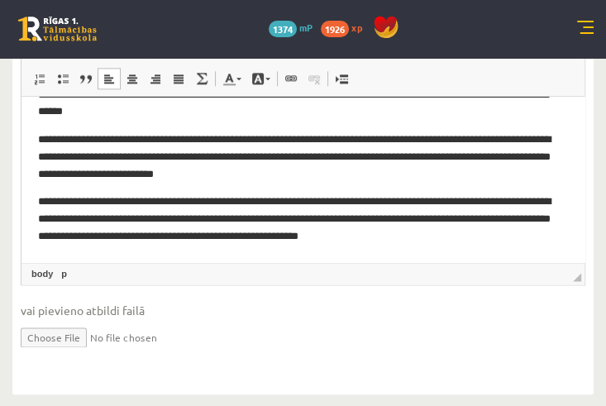
drag, startPoint x: 294, startPoint y: 404, endPoint x: 292, endPoint y: 436, distance: 32.4
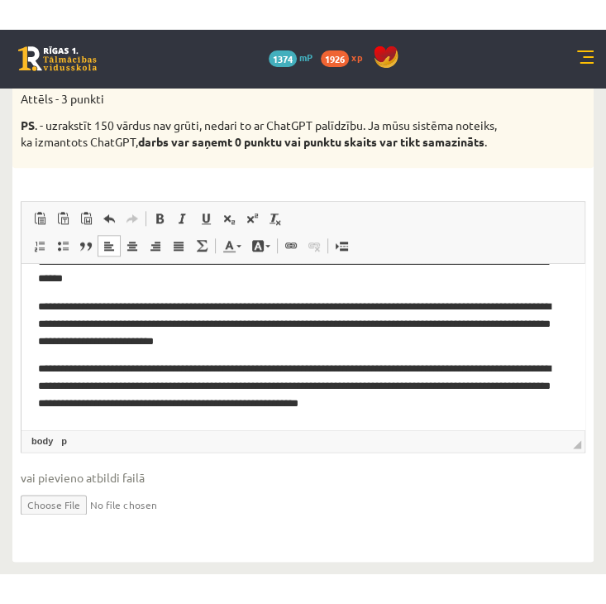
scroll to position [746, 0]
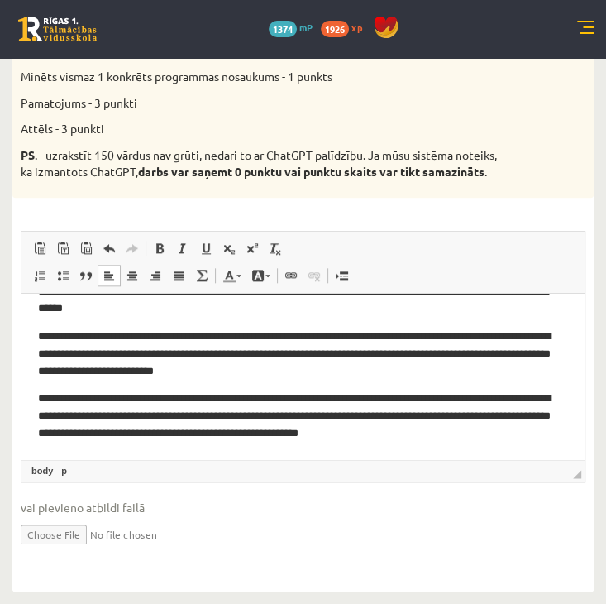
click at [66, 531] on input "file" at bounding box center [303, 533] width 565 height 34
type input "**********"
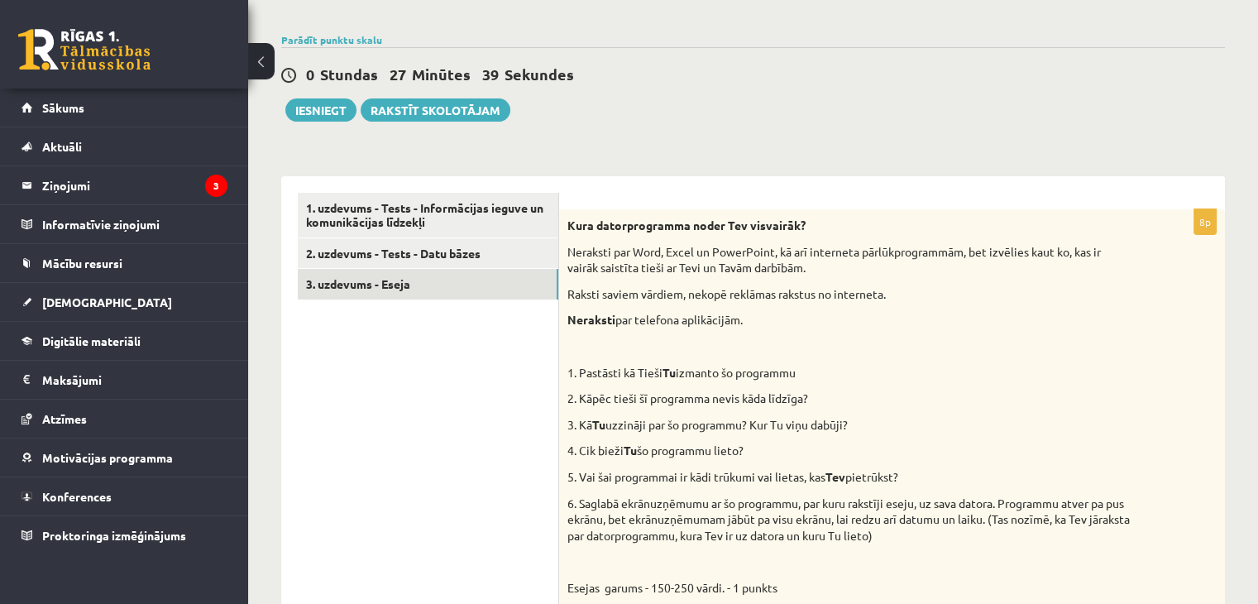
scroll to position [160, 0]
click at [329, 116] on button "Iesniegt" at bounding box center [320, 111] width 71 height 23
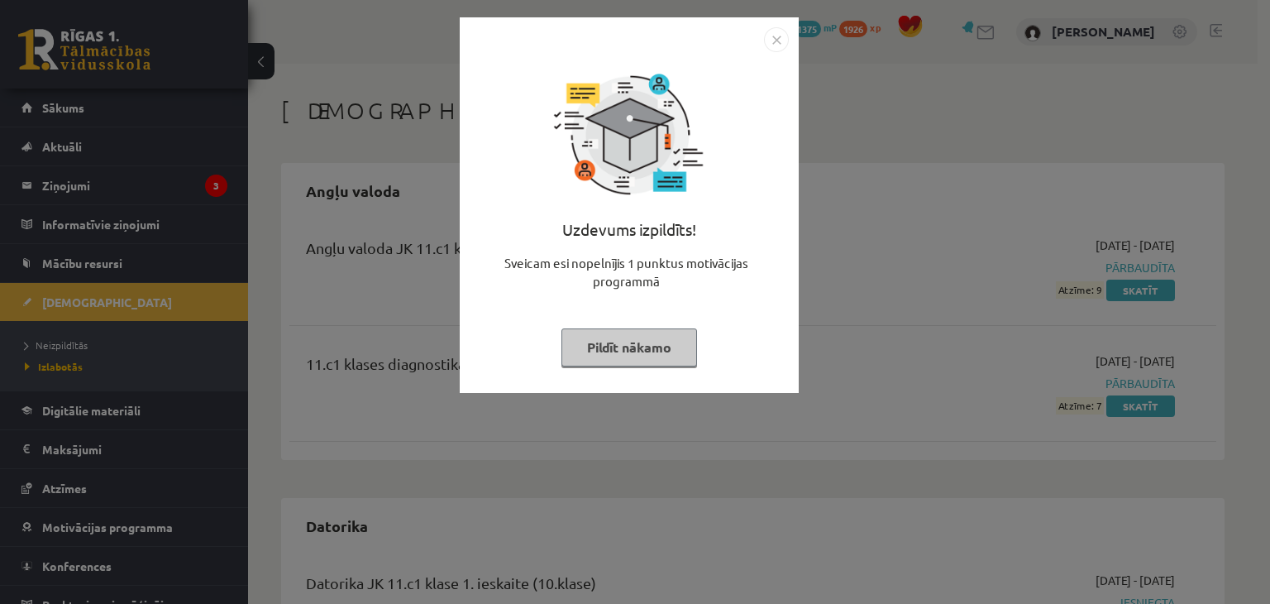
click at [774, 39] on img "Close" at bounding box center [776, 39] width 25 height 25
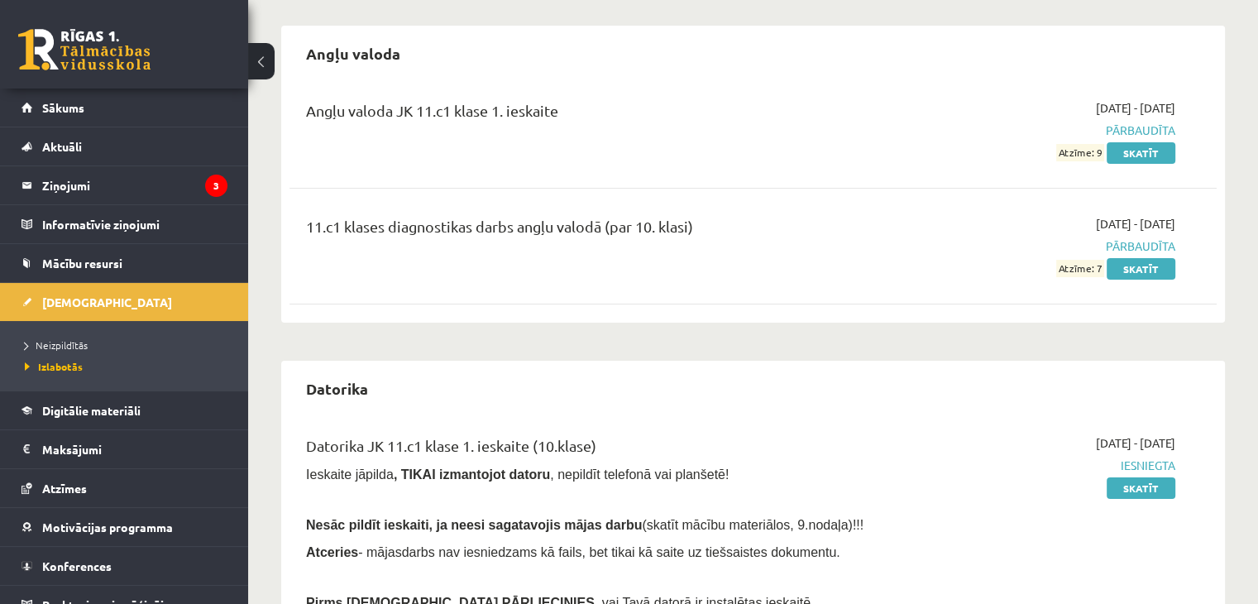
scroll to position [142, 0]
